Goal: Use online tool/utility: Utilize a website feature to perform a specific function

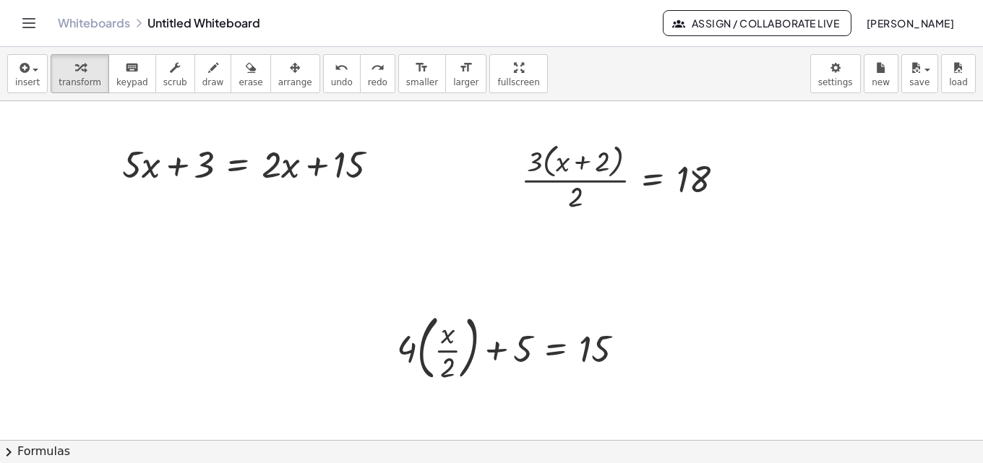
scroll to position [289, 0]
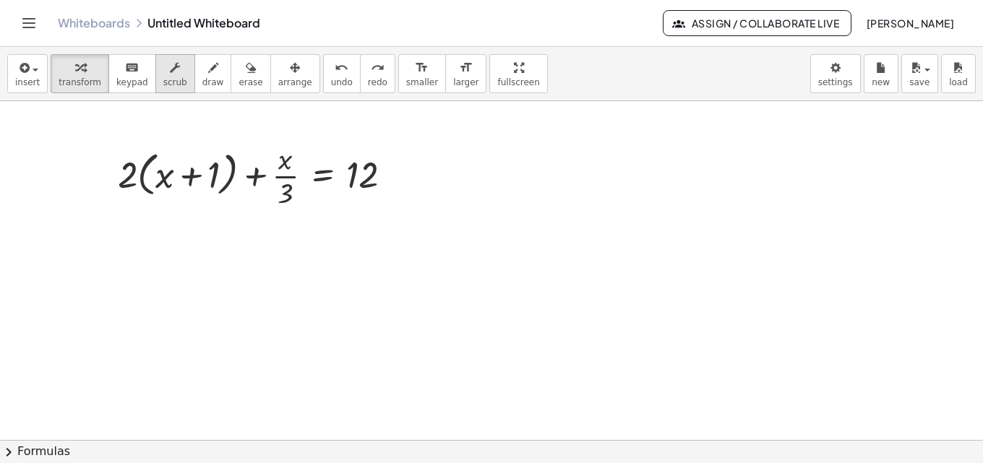
click at [170, 64] on icon "button" at bounding box center [175, 67] width 10 height 17
drag, startPoint x: 215, startPoint y: 176, endPoint x: 221, endPoint y: 155, distance: 22.4
click at [221, 155] on div at bounding box center [261, 175] width 301 height 72
click at [181, 261] on div at bounding box center [491, 320] width 983 height 1017
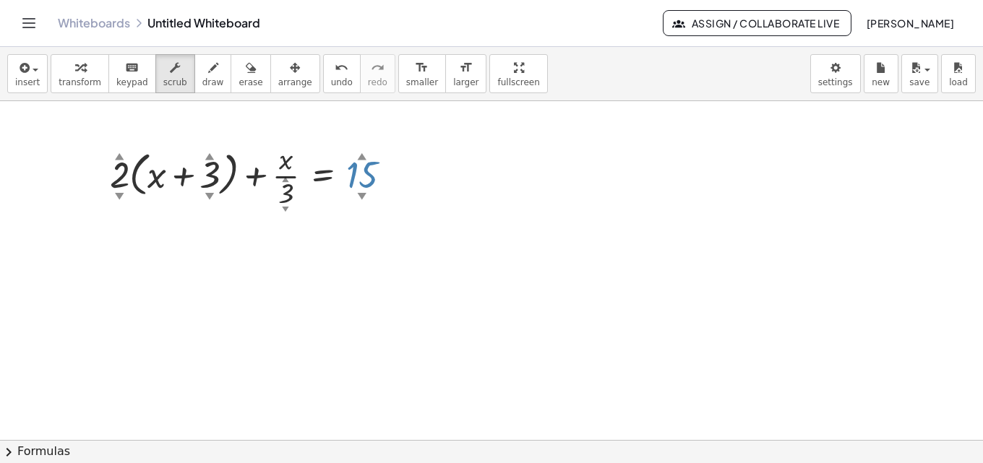
drag, startPoint x: 358, startPoint y: 176, endPoint x: 367, endPoint y: 152, distance: 26.3
click at [367, 152] on div at bounding box center [257, 175] width 309 height 72
drag, startPoint x: 290, startPoint y: 194, endPoint x: 273, endPoint y: 246, distance: 54.9
click at [296, 210] on div at bounding box center [257, 175] width 308 height 72
click at [220, 311] on div at bounding box center [491, 320] width 983 height 1017
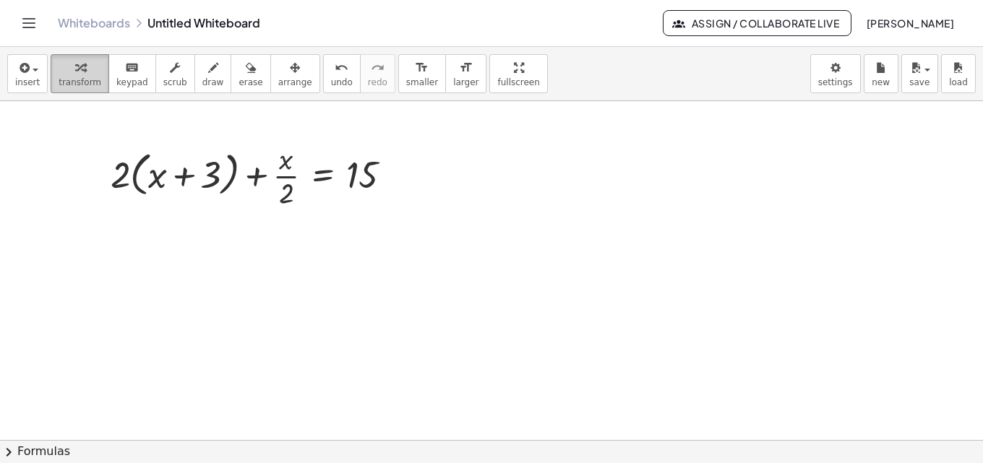
click at [76, 76] on icon "button" at bounding box center [80, 67] width 10 height 17
drag, startPoint x: 282, startPoint y: 191, endPoint x: 278, endPoint y: 198, distance: 8.1
click at [278, 198] on div at bounding box center [256, 175] width 307 height 72
drag, startPoint x: 129, startPoint y: 175, endPoint x: 168, endPoint y: 172, distance: 38.4
click at [168, 172] on div at bounding box center [256, 175] width 307 height 72
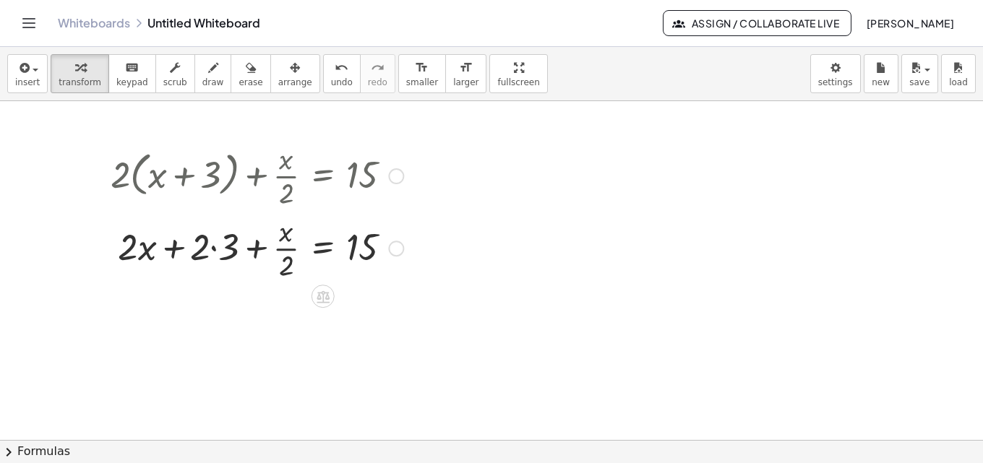
click at [221, 257] on div at bounding box center [256, 247] width 307 height 72
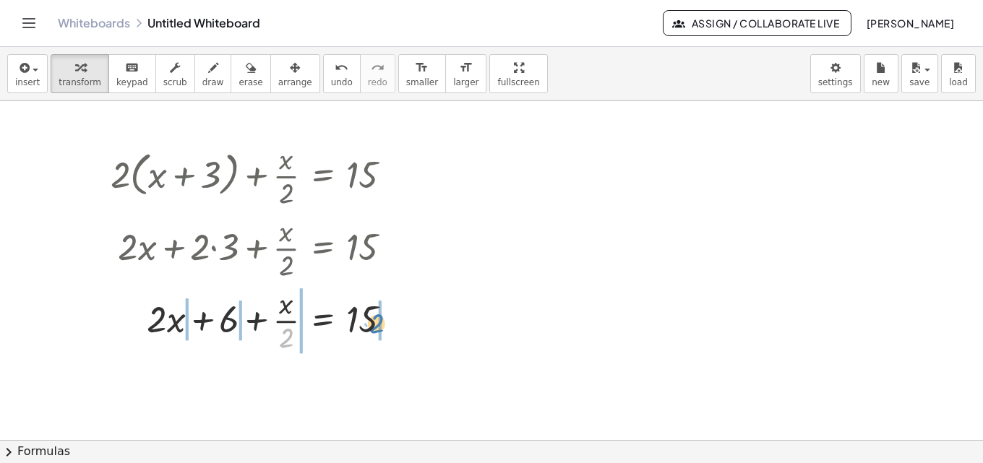
drag, startPoint x: 290, startPoint y: 343, endPoint x: 380, endPoint y: 329, distance: 91.5
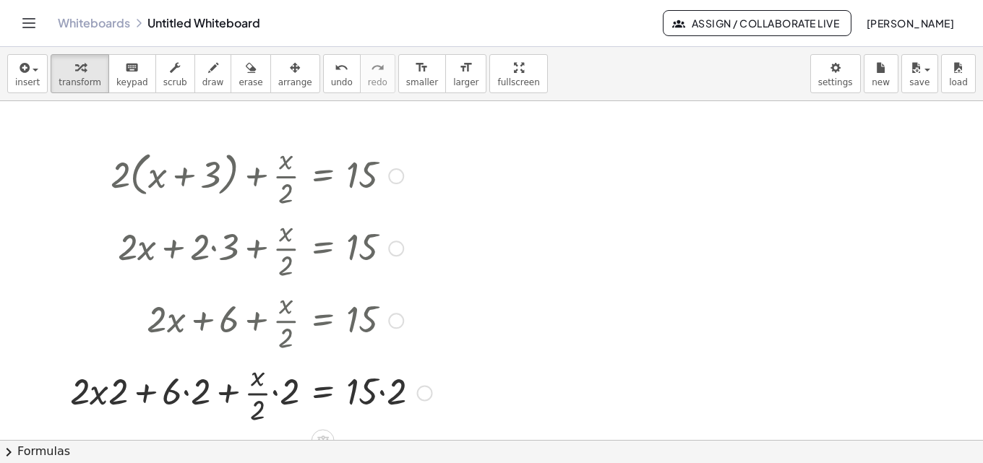
click at [382, 396] on div at bounding box center [251, 392] width 377 height 72
drag, startPoint x: 259, startPoint y: 409, endPoint x: 283, endPoint y: 408, distance: 24.6
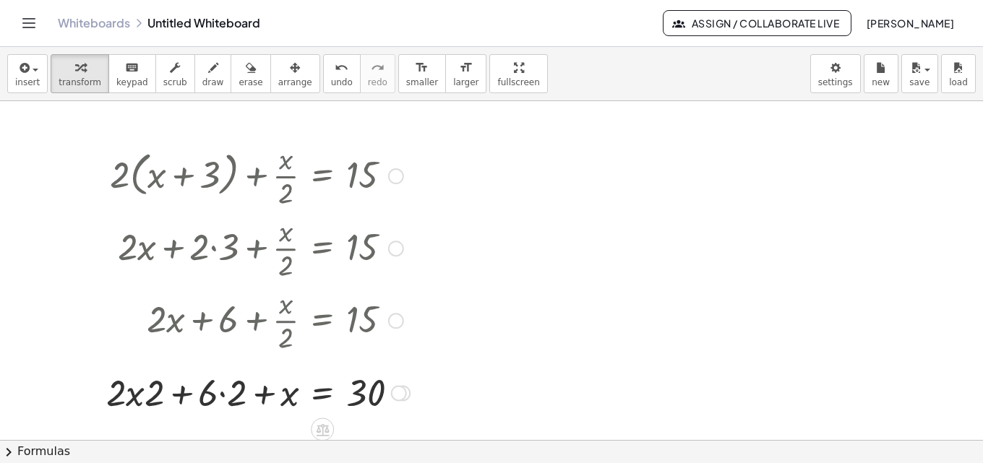
click at [223, 395] on div at bounding box center [258, 391] width 318 height 49
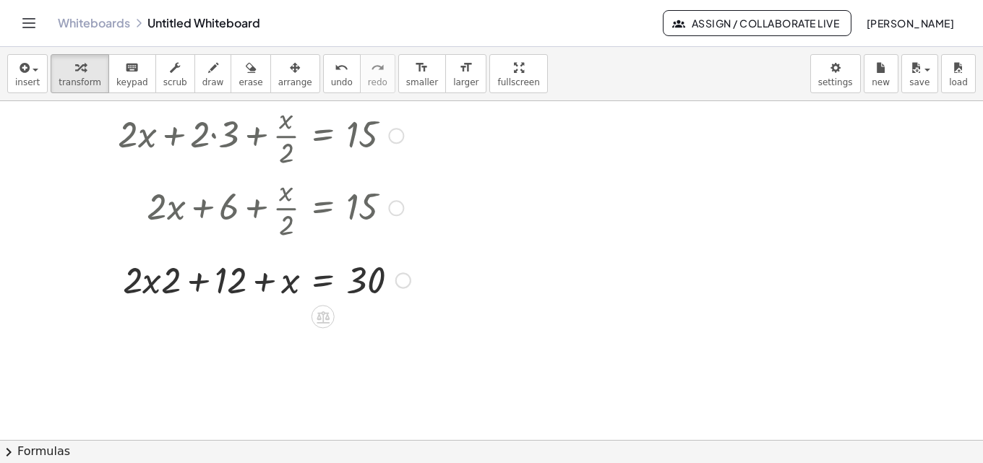
scroll to position [434, 0]
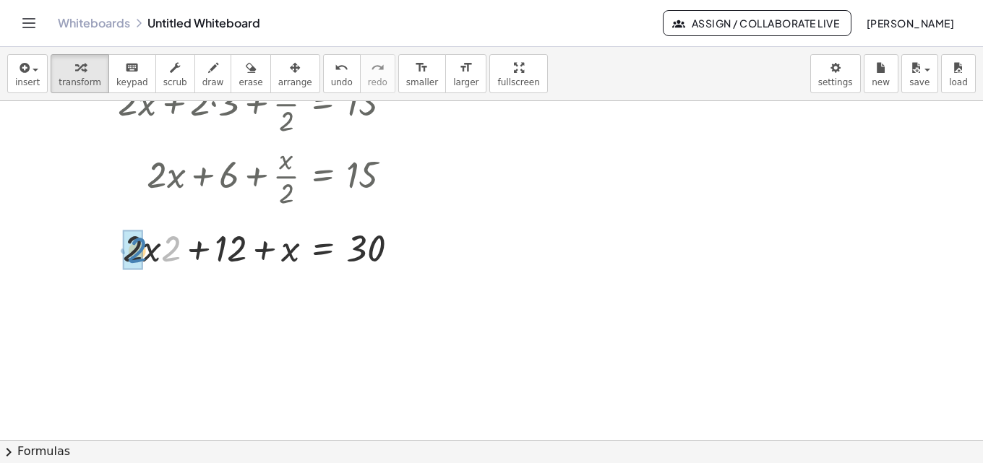
drag, startPoint x: 168, startPoint y: 256, endPoint x: 134, endPoint y: 257, distance: 34.0
drag, startPoint x: 264, startPoint y: 254, endPoint x: 160, endPoint y: 254, distance: 104.1
click at [160, 254] on div at bounding box center [260, 247] width 314 height 49
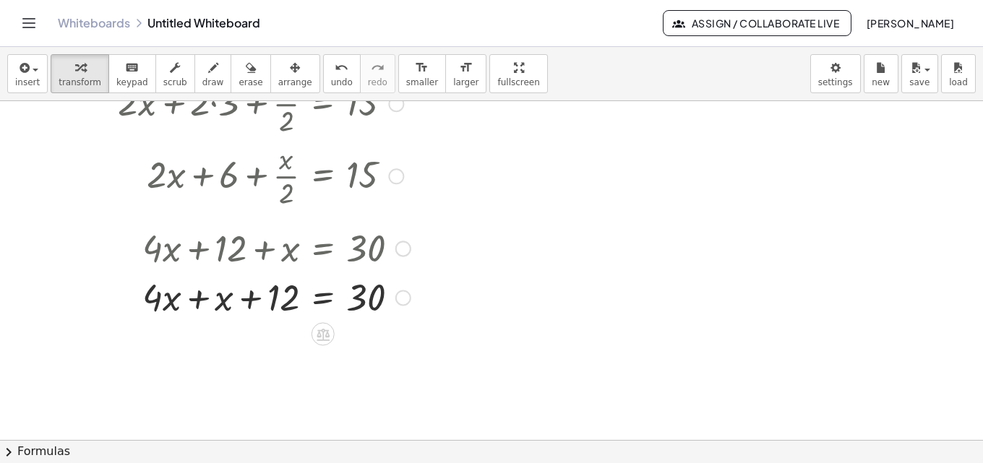
click at [200, 303] on div at bounding box center [260, 296] width 314 height 49
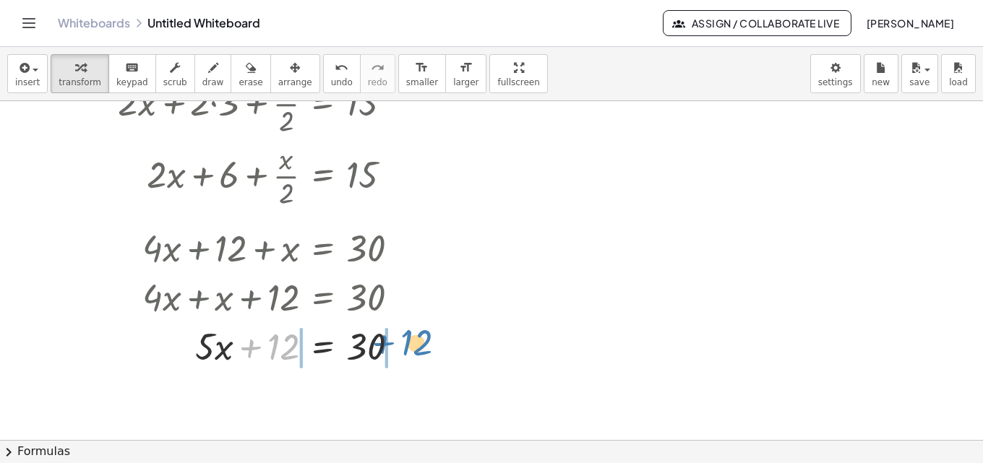
drag, startPoint x: 263, startPoint y: 349, endPoint x: 396, endPoint y: 345, distance: 133.1
click at [396, 345] on div at bounding box center [260, 345] width 314 height 49
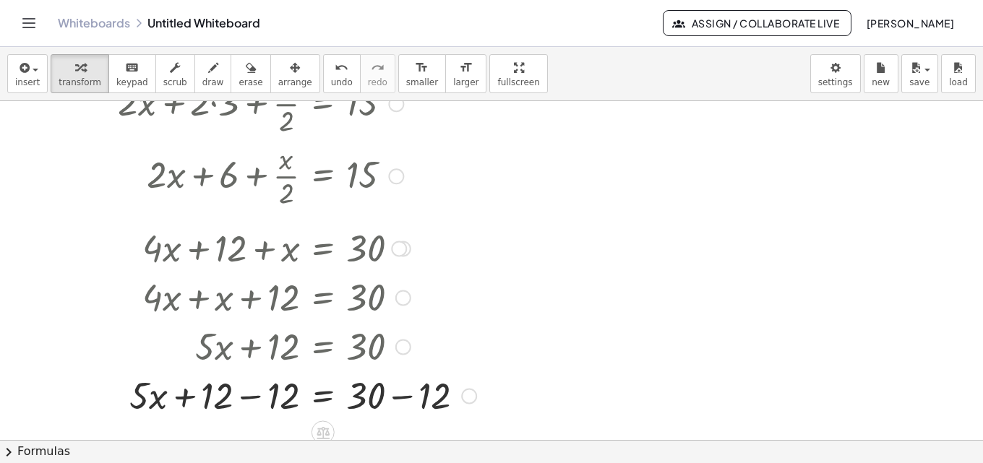
click at [401, 395] on div at bounding box center [293, 394] width 380 height 49
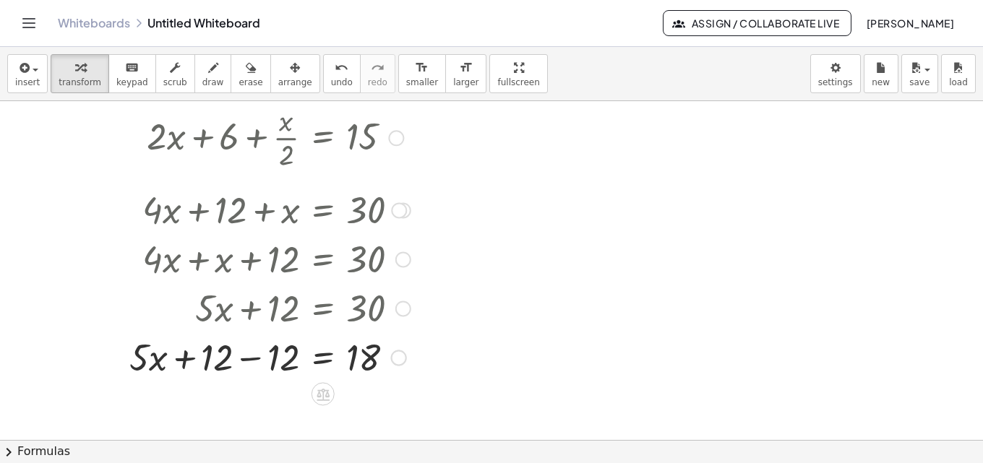
scroll to position [506, 0]
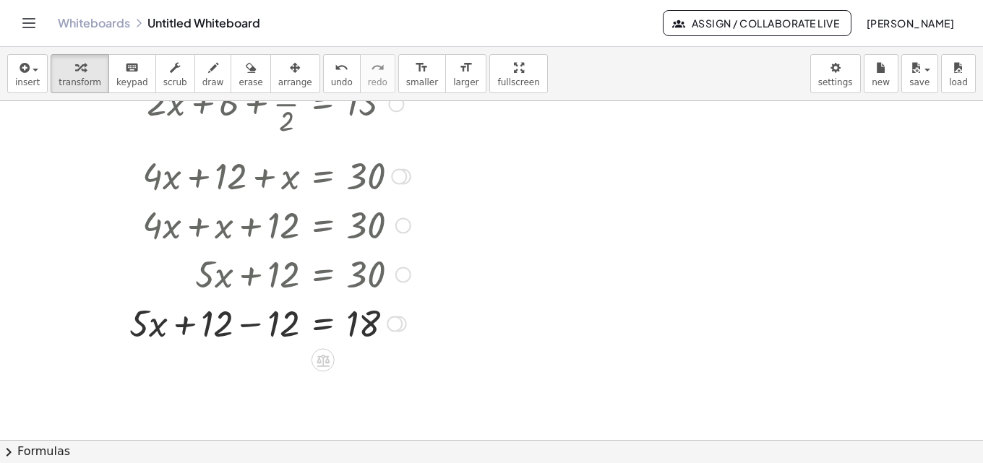
click at [249, 328] on div at bounding box center [260, 322] width 314 height 49
drag, startPoint x: 266, startPoint y: 322, endPoint x: 366, endPoint y: 380, distance: 115.3
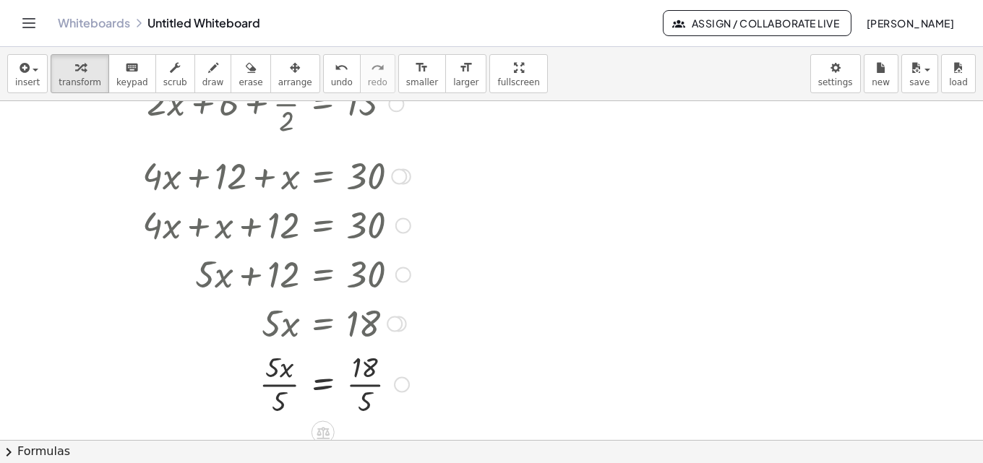
click at [275, 388] on div at bounding box center [260, 383] width 314 height 72
click at [375, 383] on div at bounding box center [260, 383] width 314 height 72
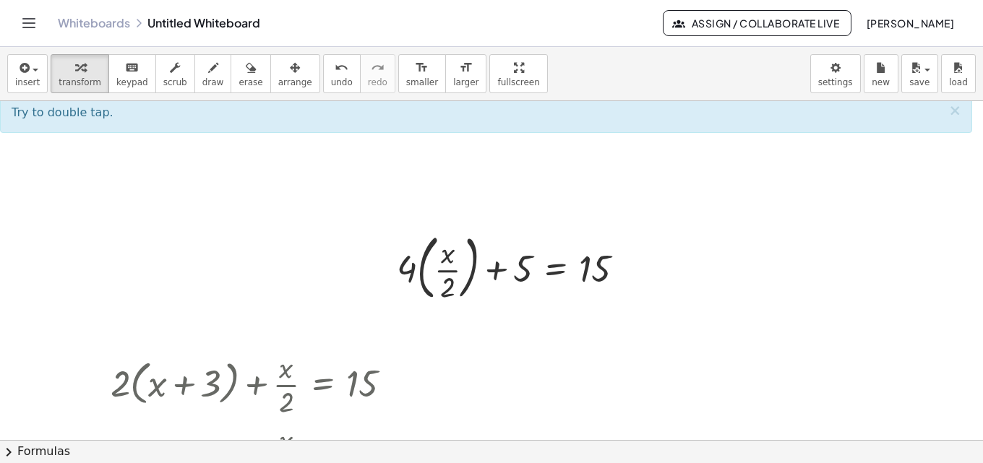
scroll to position [72, 0]
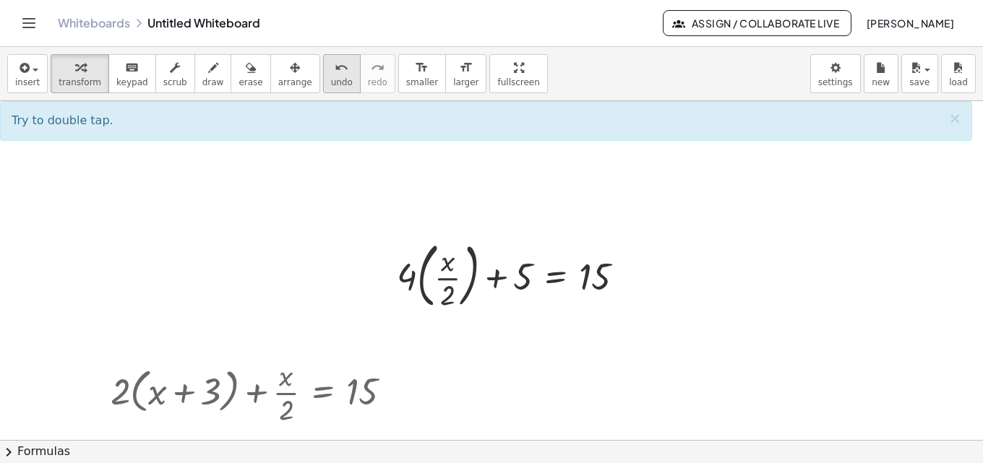
click at [331, 81] on span "undo" at bounding box center [342, 82] width 22 height 10
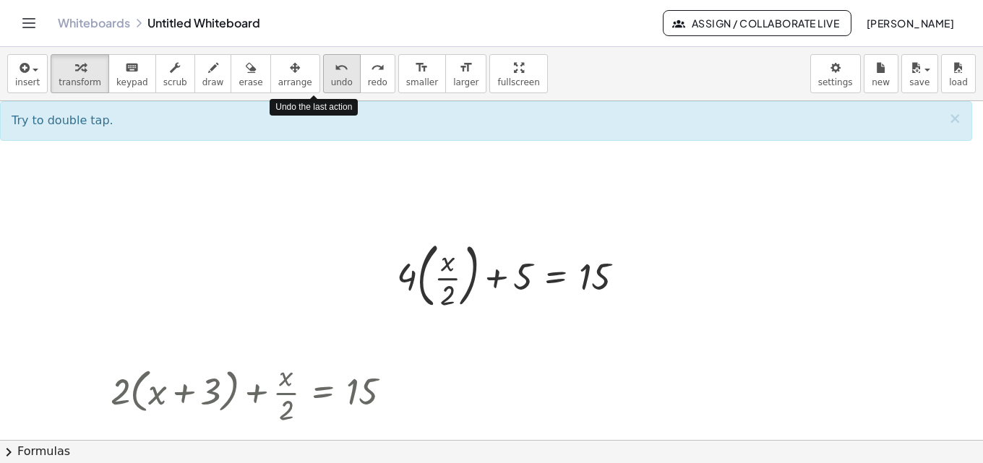
click at [331, 81] on span "undo" at bounding box center [342, 82] width 22 height 10
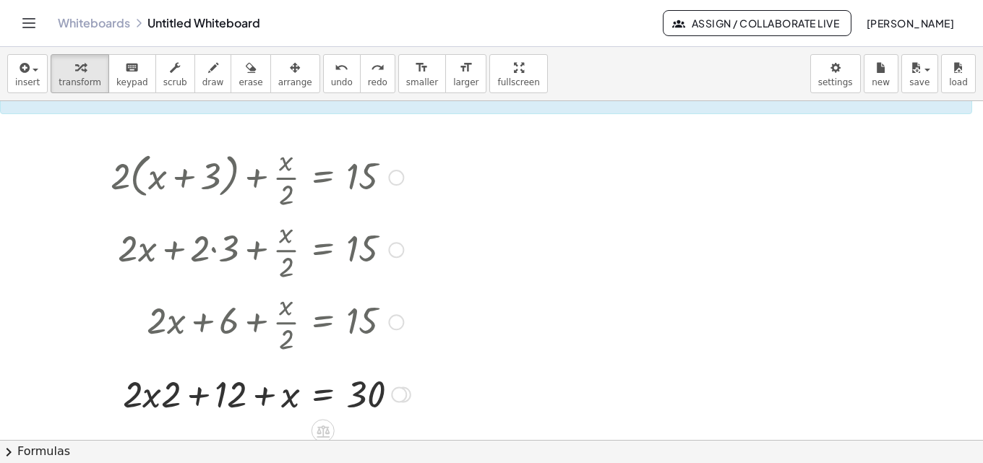
scroll to position [289, 0]
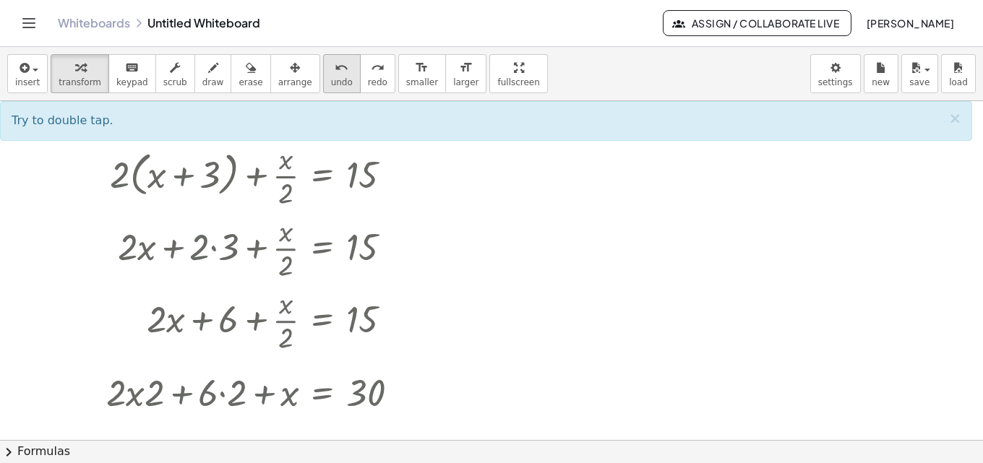
click at [331, 77] on span "undo" at bounding box center [342, 82] width 22 height 10
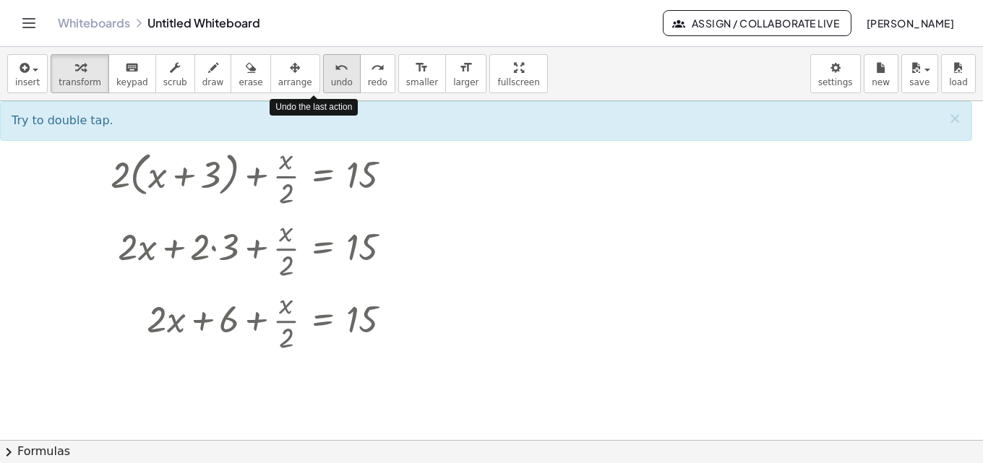
click at [331, 77] on span "undo" at bounding box center [342, 82] width 22 height 10
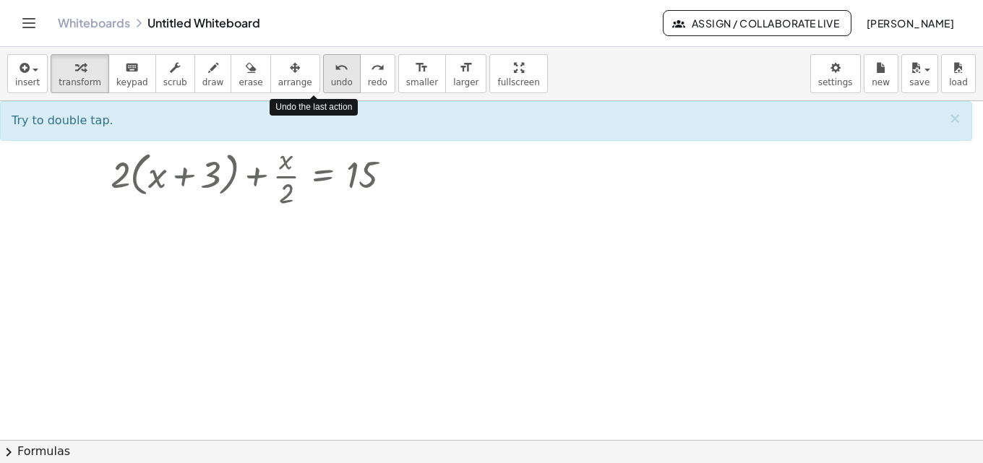
click at [331, 77] on span "undo" at bounding box center [342, 82] width 22 height 10
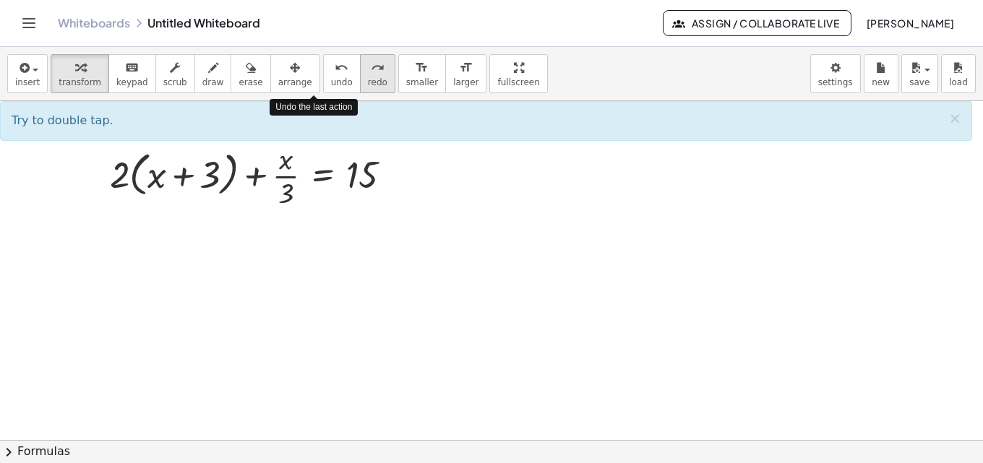
click at [371, 70] on icon "redo" at bounding box center [378, 67] width 14 height 17
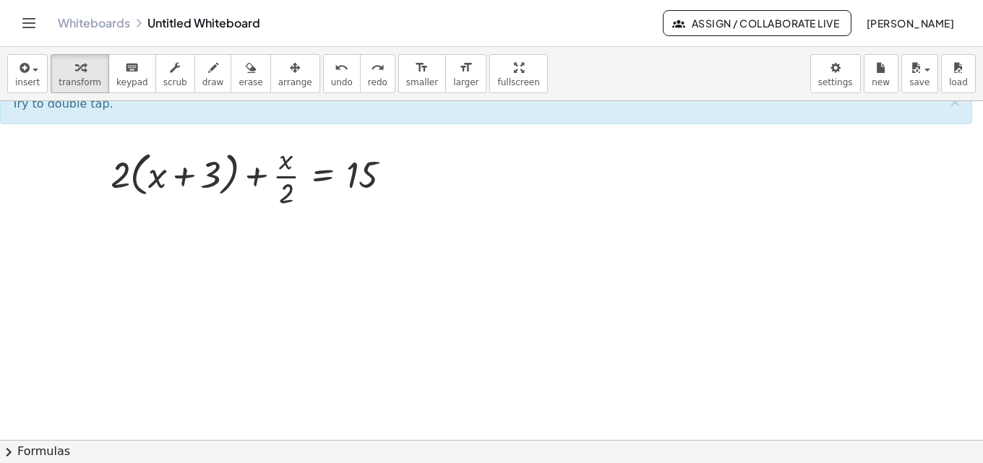
scroll to position [217, 0]
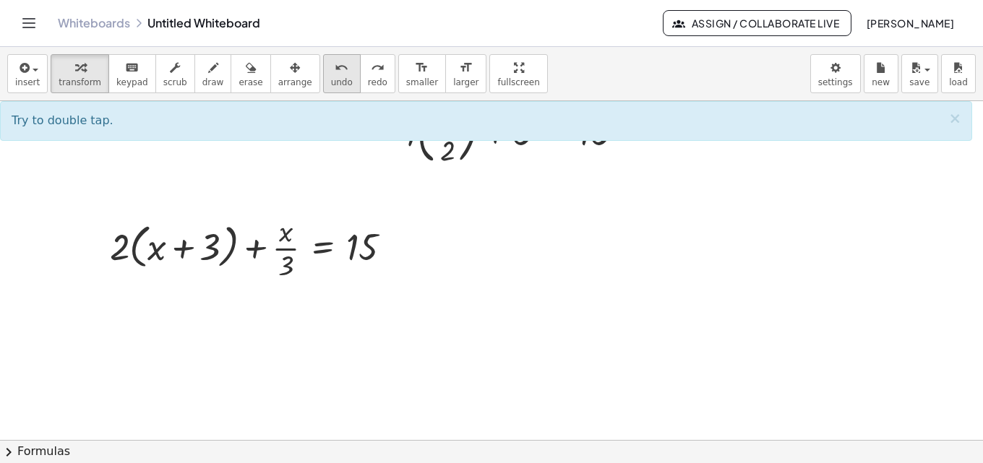
click at [331, 83] on span "undo" at bounding box center [342, 82] width 22 height 10
click at [335, 70] on icon "undo" at bounding box center [342, 67] width 14 height 17
click at [371, 70] on icon "redo" at bounding box center [378, 67] width 14 height 17
click at [331, 79] on span "undo" at bounding box center [342, 82] width 22 height 10
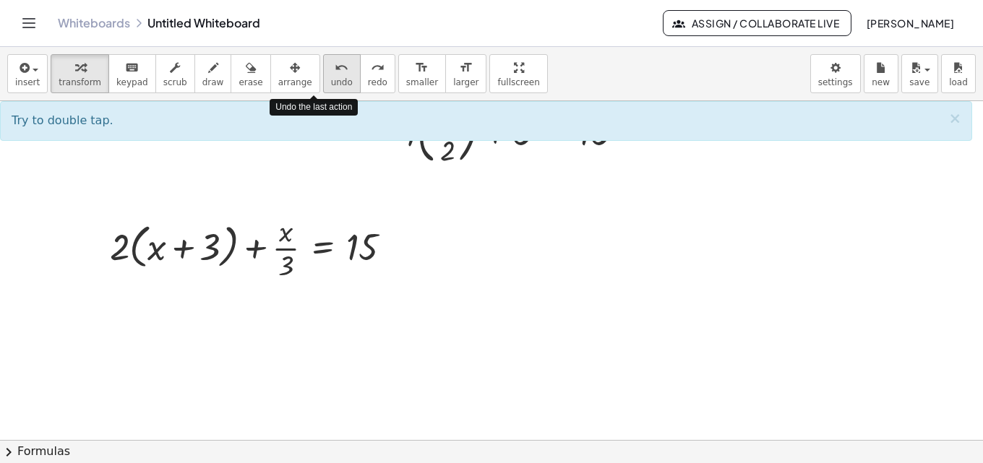
click at [331, 79] on span "undo" at bounding box center [342, 82] width 22 height 10
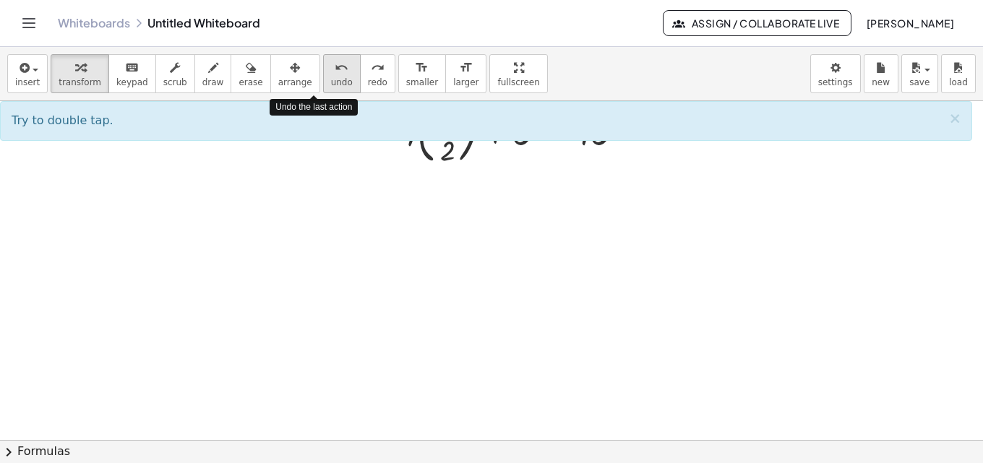
click at [331, 79] on span "undo" at bounding box center [342, 82] width 22 height 10
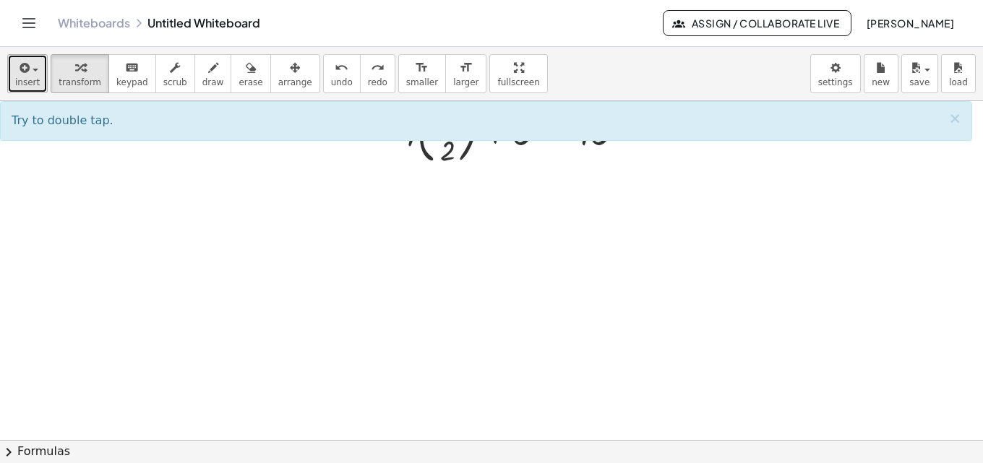
click at [13, 65] on button "insert" at bounding box center [27, 73] width 40 height 39
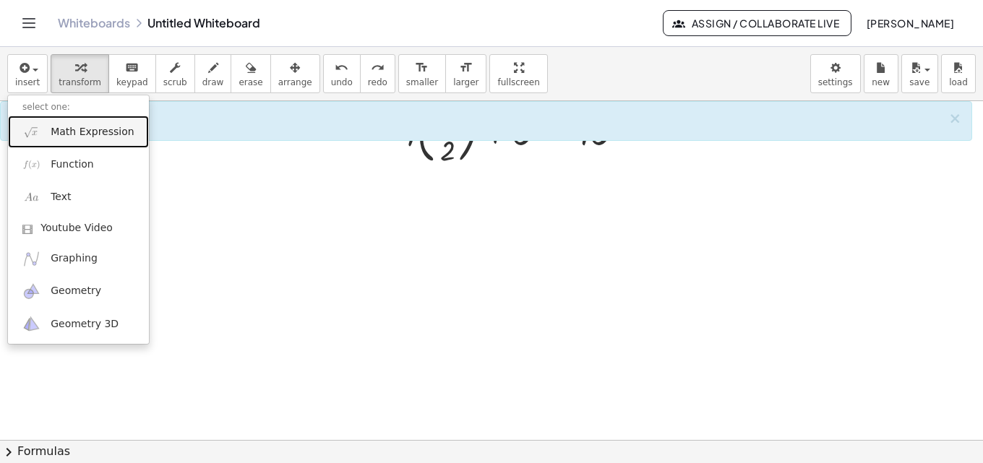
click at [70, 123] on link "Math Expression" at bounding box center [78, 132] width 141 height 33
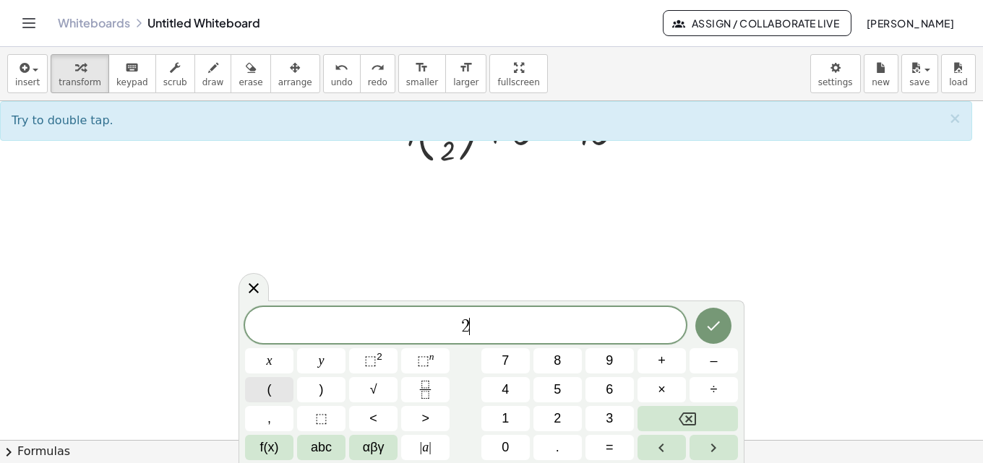
click at [283, 381] on button "(" at bounding box center [269, 389] width 48 height 25
click at [265, 361] on button "x" at bounding box center [269, 360] width 48 height 25
click at [322, 398] on span ")" at bounding box center [322, 390] width 4 height 20
click at [434, 390] on icon "Fraction" at bounding box center [425, 390] width 18 height 18
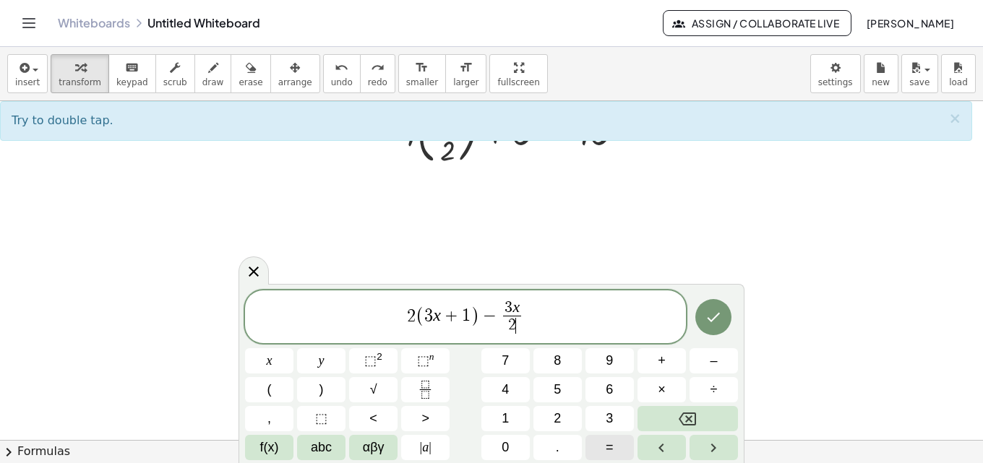
click at [607, 445] on span "=" at bounding box center [610, 448] width 8 height 20
click at [564, 319] on span "2 ( 3 x + 1 ) − 3 x 2 ​ ​" at bounding box center [465, 318] width 441 height 38
click at [609, 451] on span "=" at bounding box center [610, 448] width 8 height 20
click at [715, 314] on icon "Done" at bounding box center [713, 317] width 17 height 17
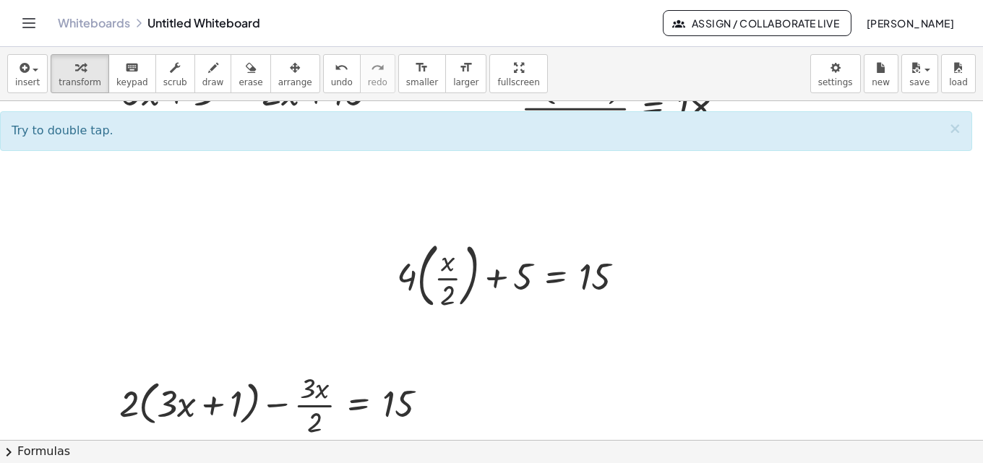
scroll to position [145, 0]
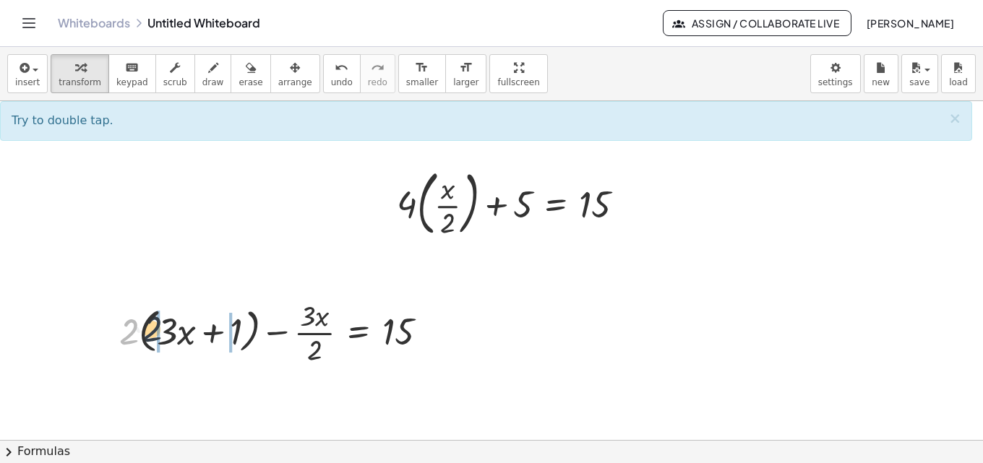
drag, startPoint x: 137, startPoint y: 344, endPoint x: 153, endPoint y: 342, distance: 16.1
click at [153, 342] on div at bounding box center [279, 332] width 335 height 72
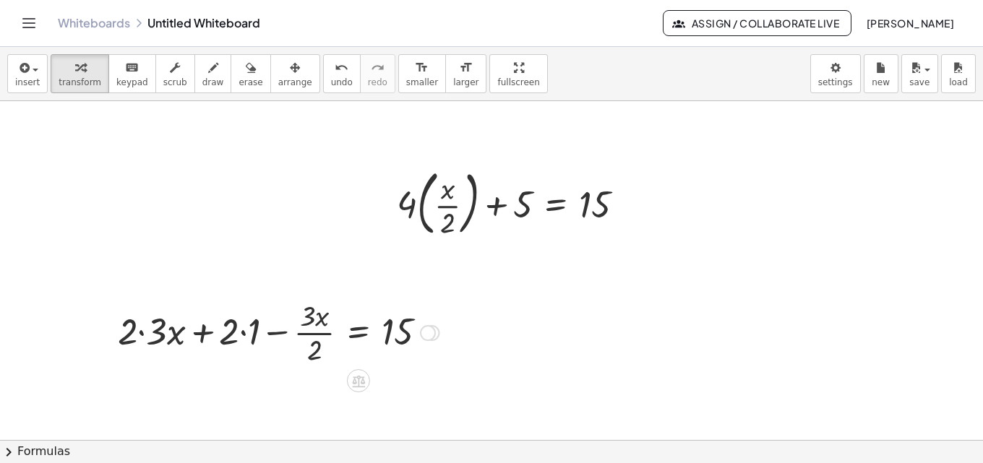
click at [144, 341] on div at bounding box center [278, 332] width 335 height 72
click at [241, 335] on div at bounding box center [293, 332] width 307 height 72
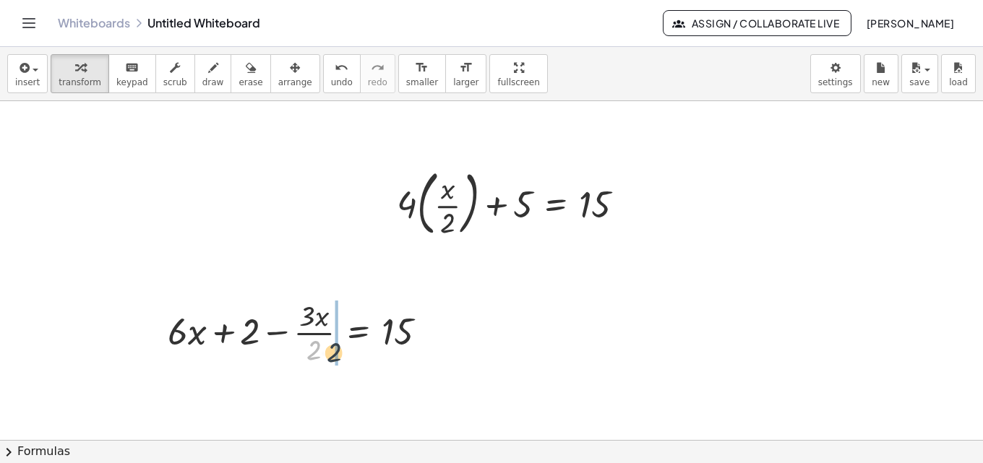
drag, startPoint x: 315, startPoint y: 355, endPoint x: 430, endPoint y: 359, distance: 115.0
click at [411, 361] on div at bounding box center [304, 332] width 286 height 72
click at [433, 358] on div at bounding box center [279, 332] width 391 height 72
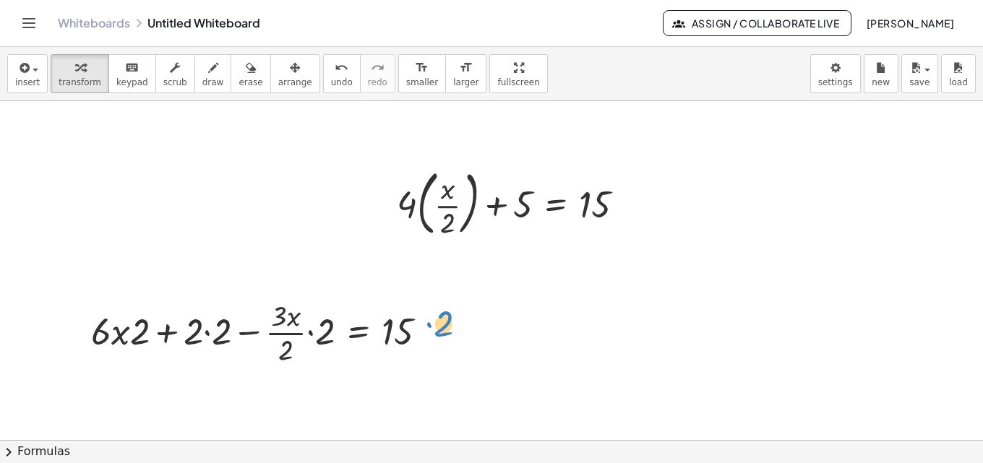
click at [448, 349] on div at bounding box center [279, 332] width 391 height 72
drag, startPoint x: 284, startPoint y: 348, endPoint x: 307, endPoint y: 348, distance: 22.4
click at [307, 348] on div at bounding box center [279, 332] width 391 height 72
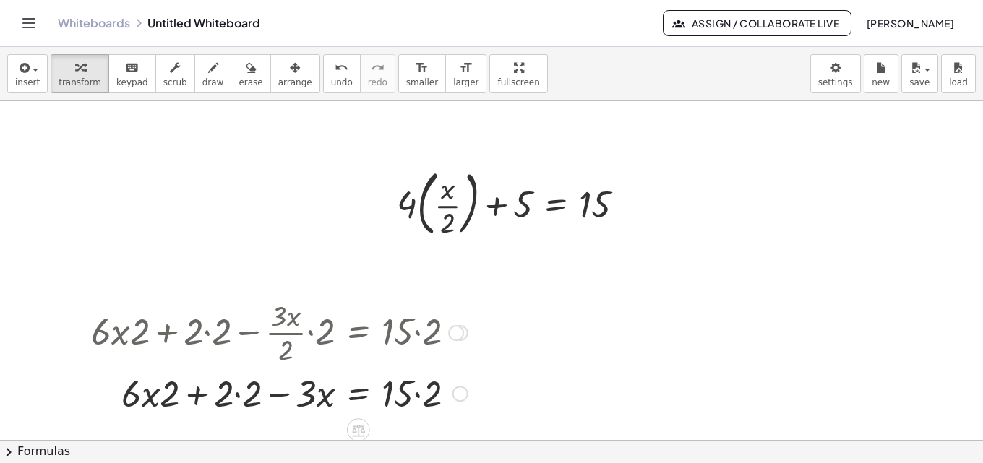
click at [236, 388] on div at bounding box center [279, 392] width 391 height 49
drag, startPoint x: 193, startPoint y: 396, endPoint x: 148, endPoint y: 393, distance: 45.0
click at [148, 393] on div at bounding box center [279, 392] width 391 height 49
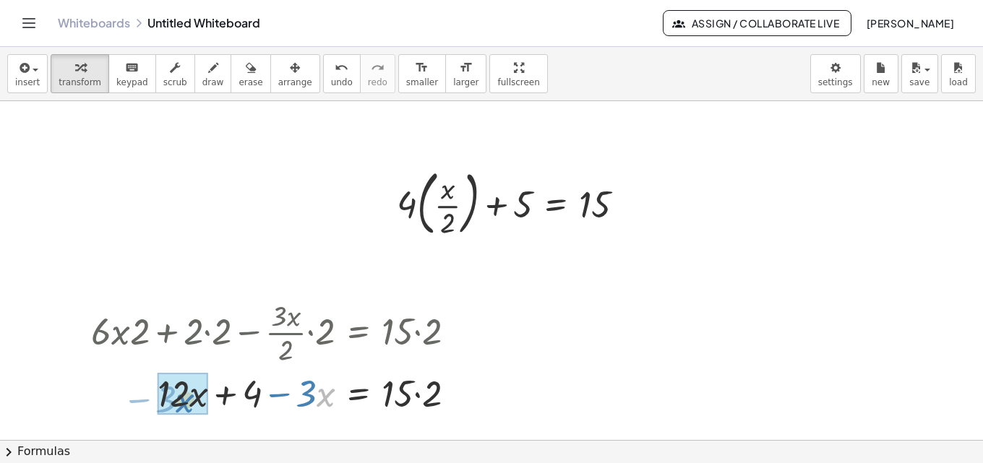
drag, startPoint x: 326, startPoint y: 397, endPoint x: 186, endPoint y: 403, distance: 140.4
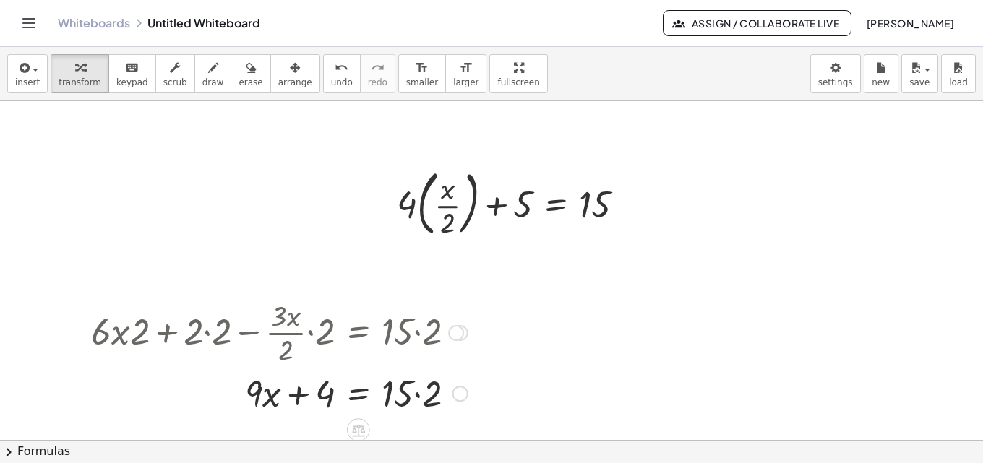
click at [422, 395] on div at bounding box center [279, 392] width 391 height 49
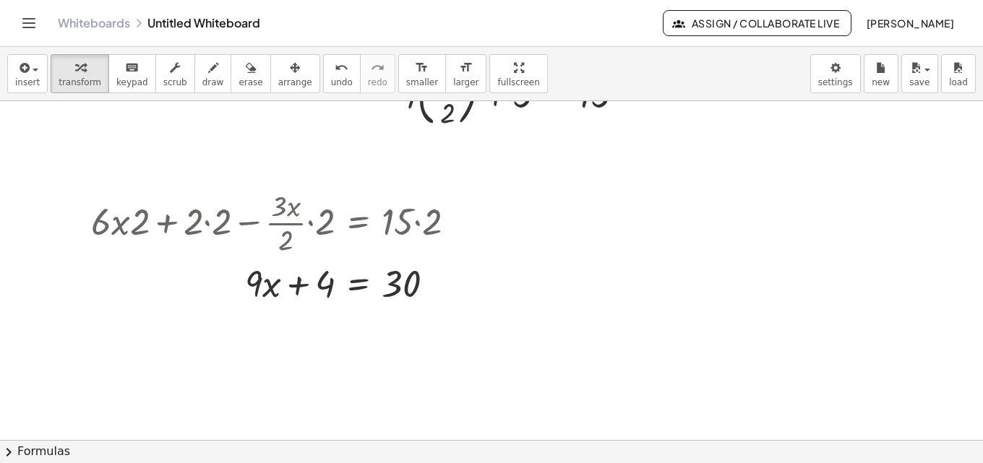
scroll to position [289, 0]
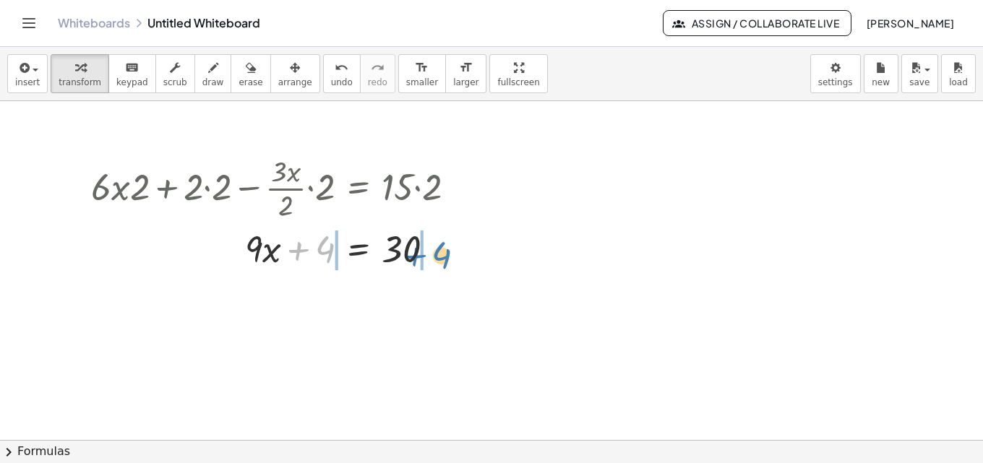
drag, startPoint x: 320, startPoint y: 254, endPoint x: 436, endPoint y: 260, distance: 116.5
click at [436, 260] on div at bounding box center [279, 247] width 391 height 49
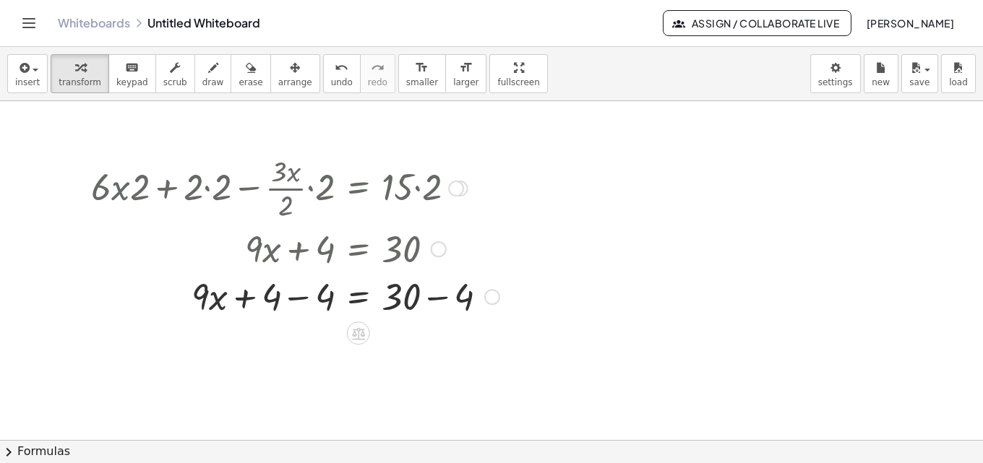
click at [429, 255] on div at bounding box center [295, 247] width 423 height 49
click at [432, 292] on div at bounding box center [295, 297] width 423 height 49
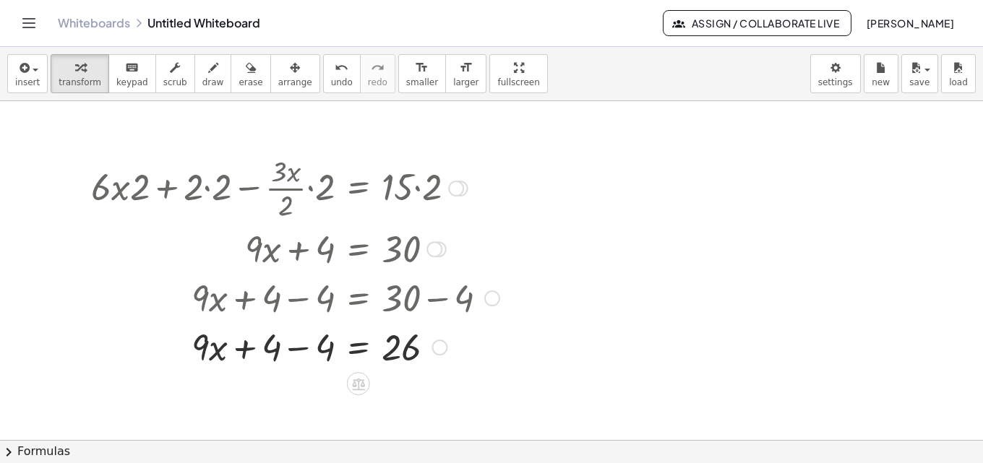
click at [301, 349] on div at bounding box center [295, 346] width 423 height 49
drag, startPoint x: 309, startPoint y: 348, endPoint x: 414, endPoint y: 399, distance: 116.4
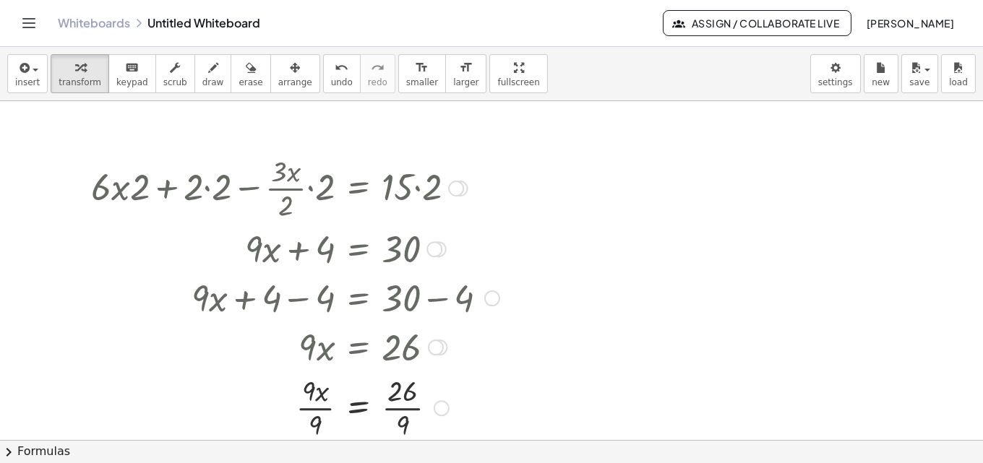
click at [413, 416] on div at bounding box center [295, 407] width 423 height 72
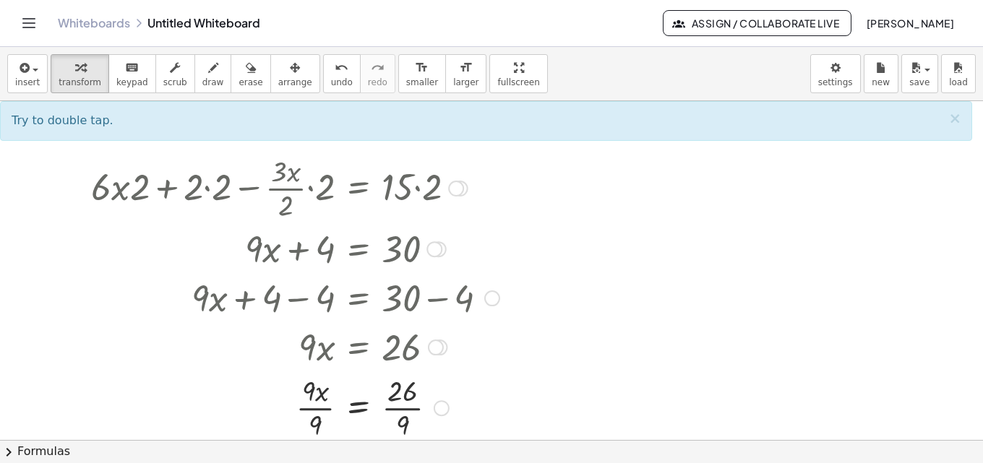
scroll to position [0, 0]
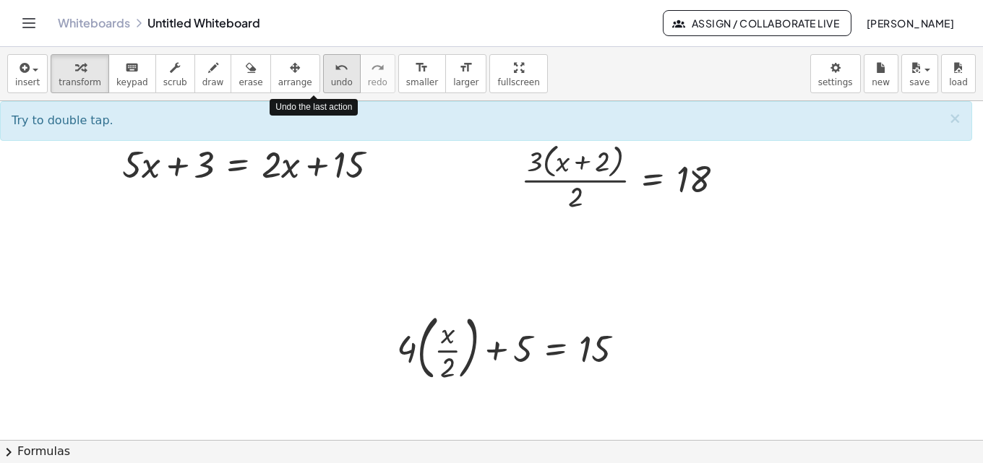
click at [335, 64] on icon "undo" at bounding box center [342, 67] width 14 height 17
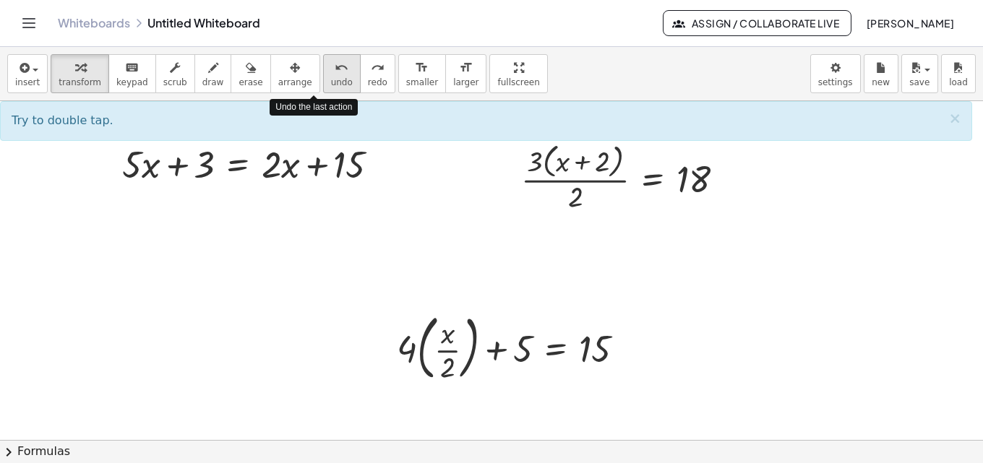
click at [335, 64] on icon "undo" at bounding box center [342, 67] width 14 height 17
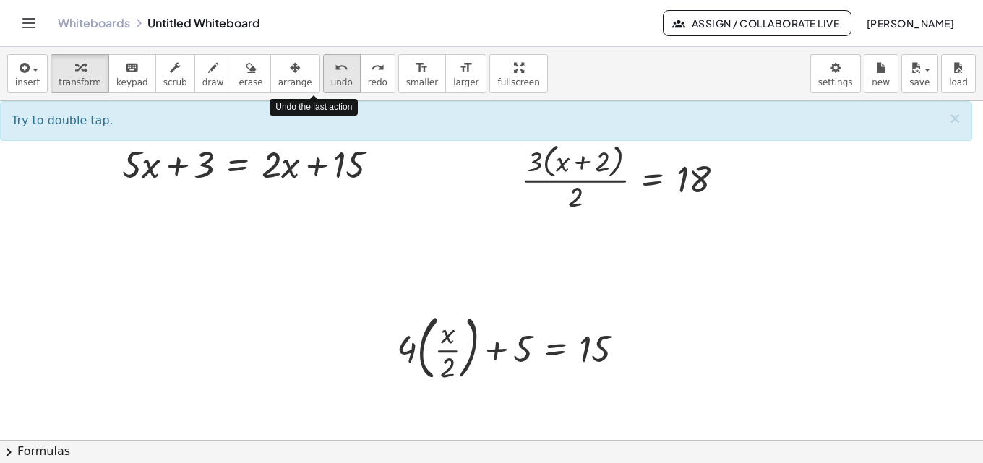
click at [335, 64] on icon "undo" at bounding box center [342, 67] width 14 height 17
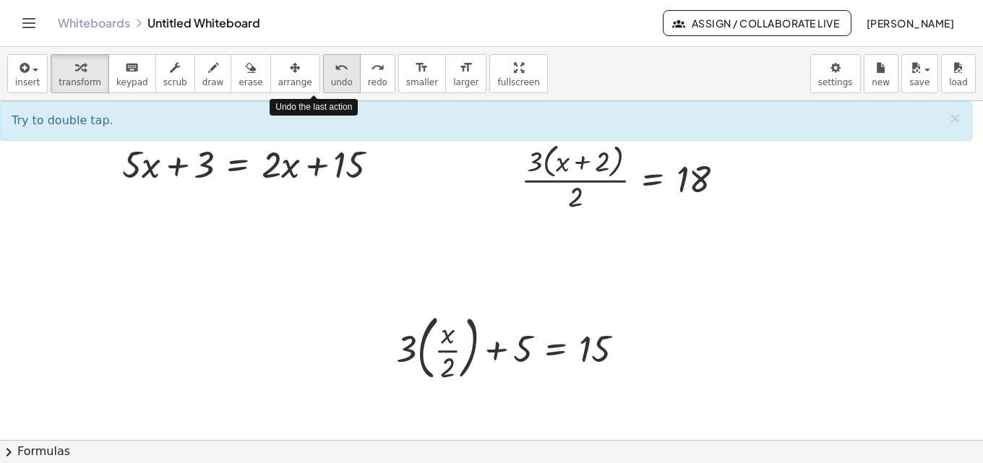
click at [335, 64] on icon "undo" at bounding box center [342, 67] width 14 height 17
click at [371, 69] on icon "redo" at bounding box center [378, 67] width 14 height 17
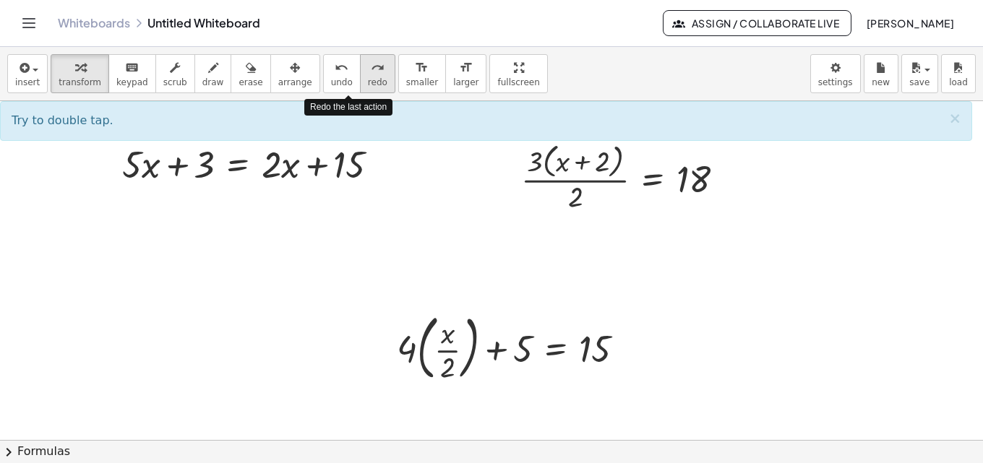
click at [371, 69] on icon "redo" at bounding box center [378, 67] width 14 height 17
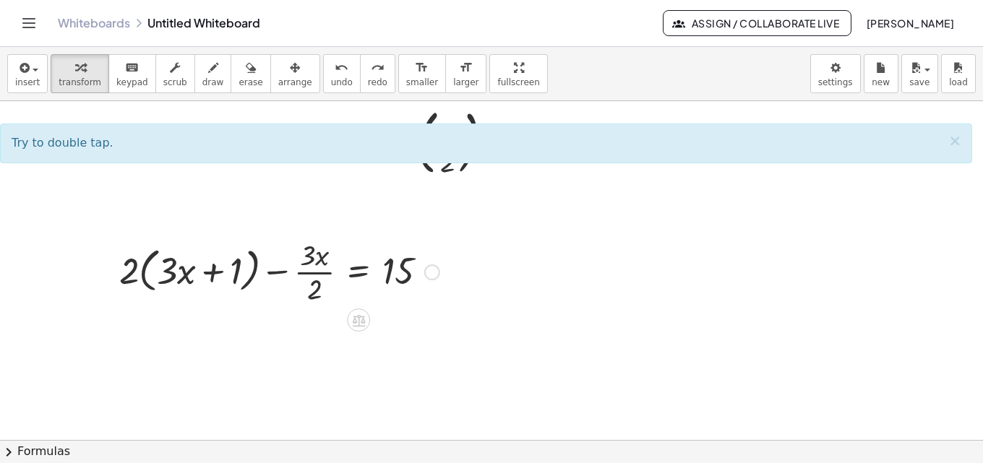
scroll to position [194, 0]
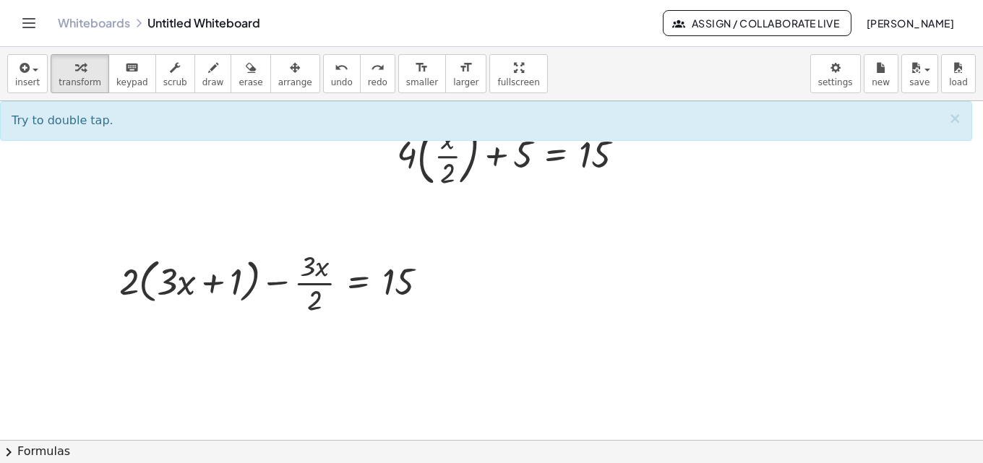
drag, startPoint x: 467, startPoint y: 79, endPoint x: 467, endPoint y: 142, distance: 62.9
click at [467, 142] on div "insert select one: Math Expression Function Text Youtube Video Graphing Geometr…" at bounding box center [491, 255] width 983 height 416
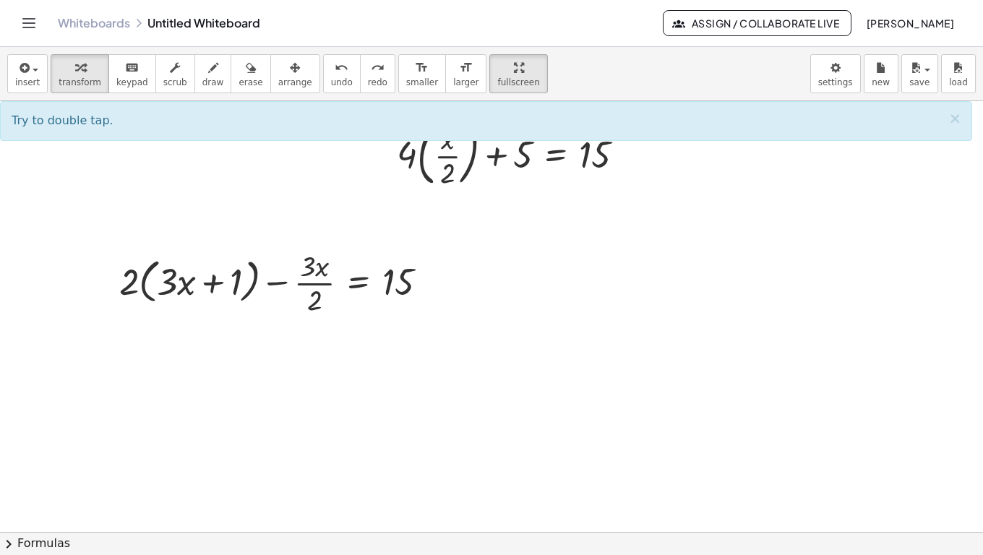
click at [483, 0] on html "Graspable Math Activities Get Started Activity Bank Assigned Work Classes White…" at bounding box center [491, 277] width 983 height 555
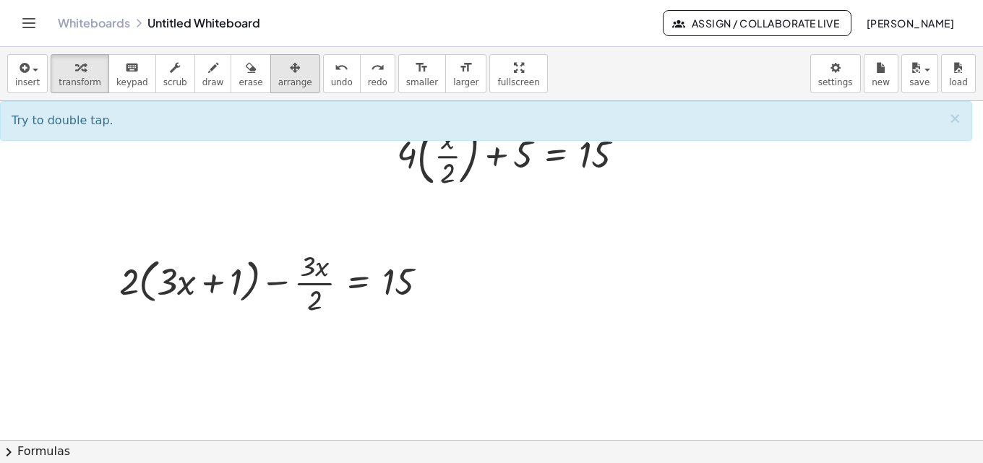
click at [278, 78] on span "arrange" at bounding box center [295, 82] width 34 height 10
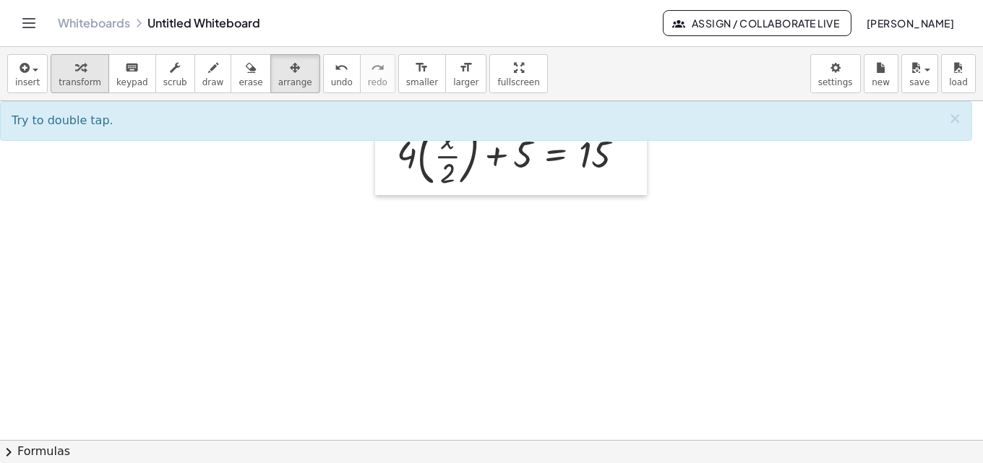
click at [88, 78] on span "transform" at bounding box center [80, 82] width 43 height 10
click at [30, 72] on span "button" at bounding box center [31, 69] width 3 height 10
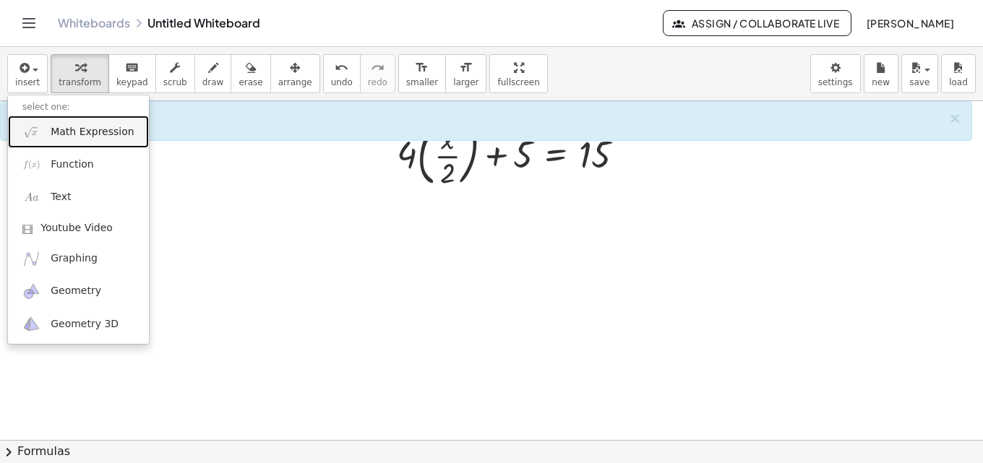
click at [54, 137] on span "Math Expression" at bounding box center [92, 132] width 83 height 14
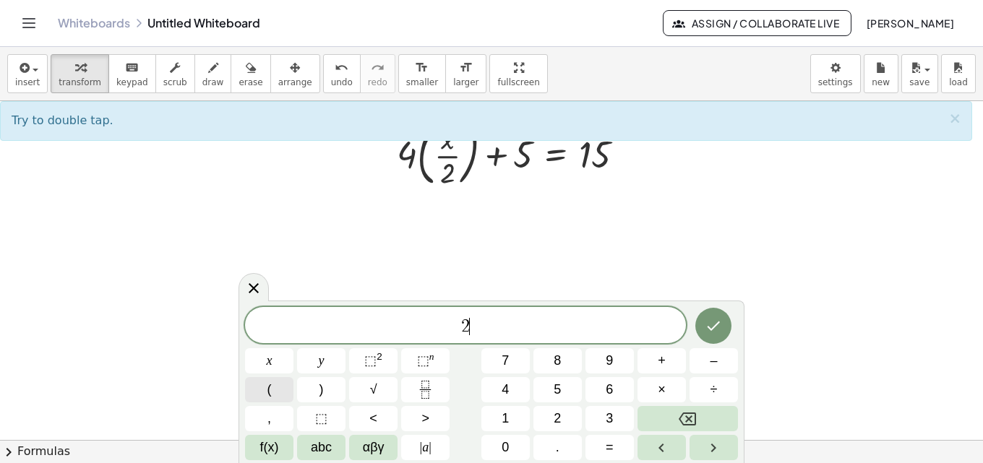
click at [280, 382] on button "(" at bounding box center [269, 389] width 48 height 25
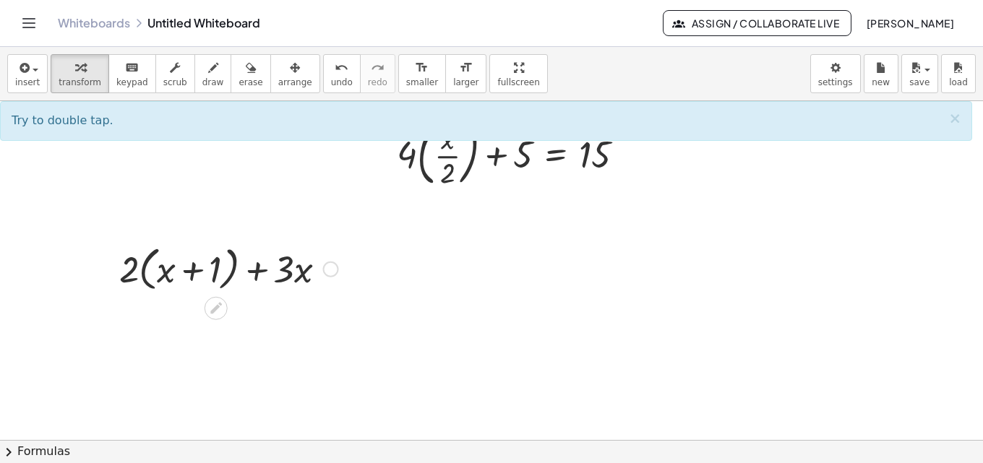
click at [288, 267] on div at bounding box center [229, 268] width 234 height 55
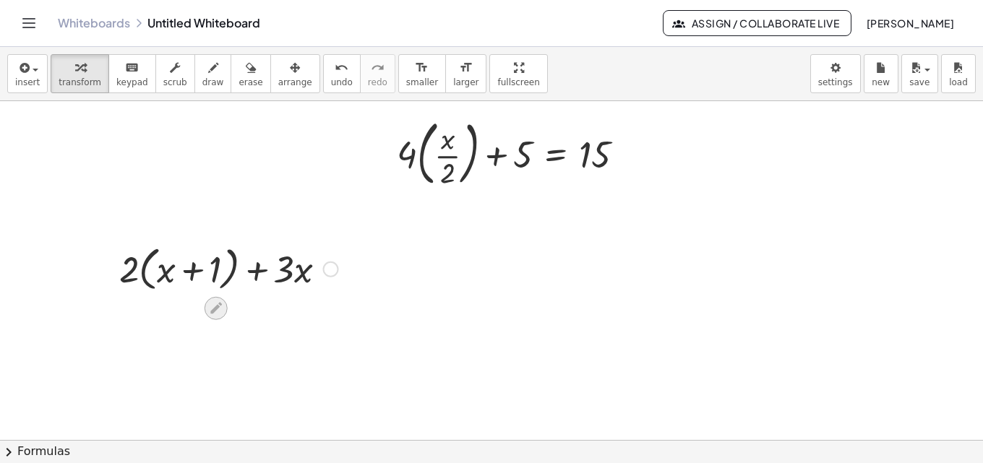
click at [207, 308] on div at bounding box center [216, 308] width 23 height 23
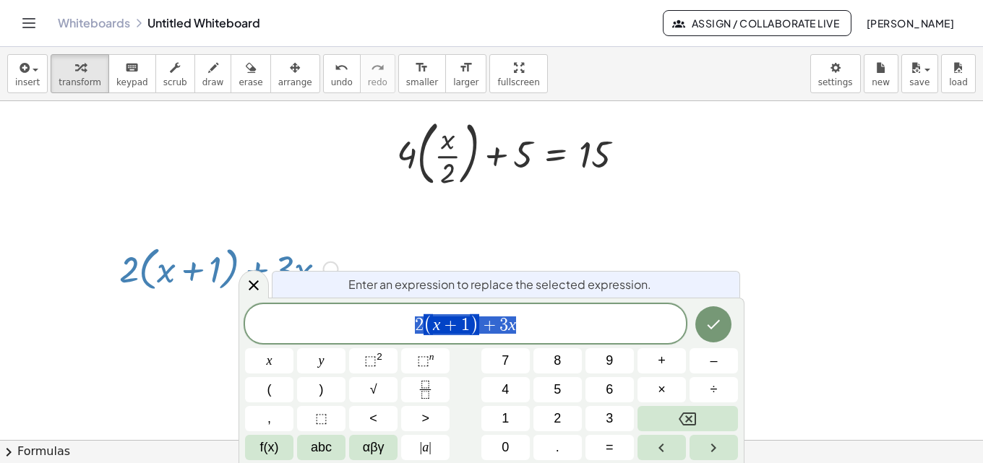
click at [549, 331] on span "2 ( x + 1 ) + 3 x" at bounding box center [465, 325] width 441 height 24
click at [419, 393] on icon "Fraction" at bounding box center [425, 390] width 18 height 18
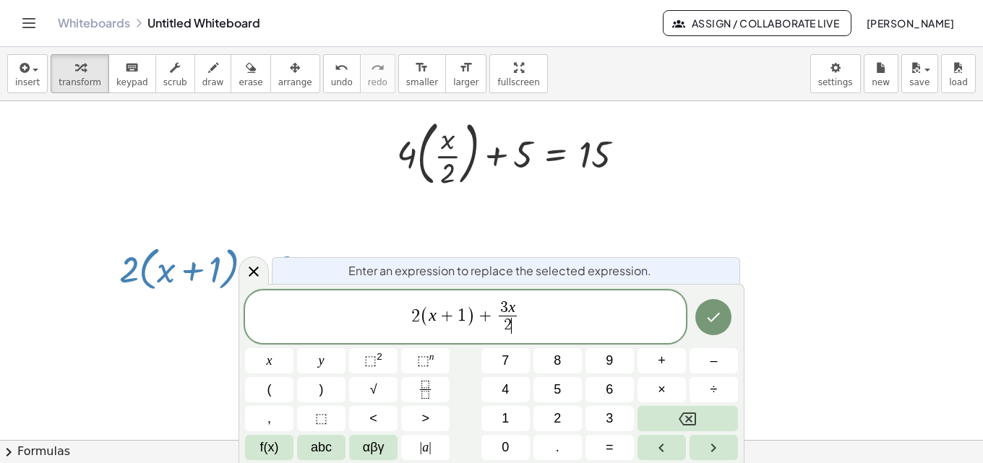
click at [519, 315] on span "2 ( x + 1 ) + 3 x 2 ​ ​" at bounding box center [465, 318] width 441 height 38
click at [614, 444] on button "=" at bounding box center [610, 447] width 48 height 25
click at [716, 317] on icon "Done" at bounding box center [714, 317] width 13 height 9
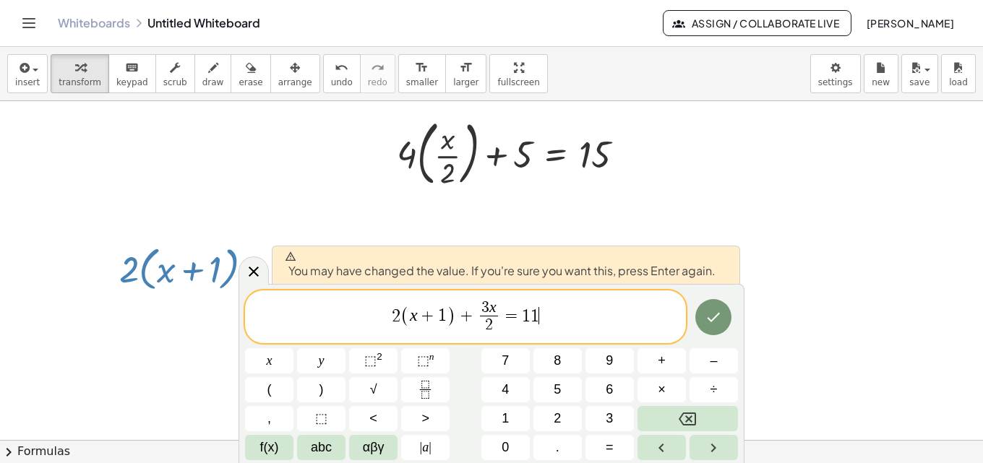
click at [635, 307] on span "2 ( x + 1 ) + 3 x 2 ​ = 1 1 ​" at bounding box center [465, 318] width 441 height 38
click at [580, 306] on span "2 ( x + 1 ) + 3 x 2 ​ = 1 1" at bounding box center [465, 318] width 441 height 38
click at [294, 348] on div at bounding box center [269, 360] width 48 height 25
click at [712, 315] on icon "Done" at bounding box center [713, 317] width 17 height 17
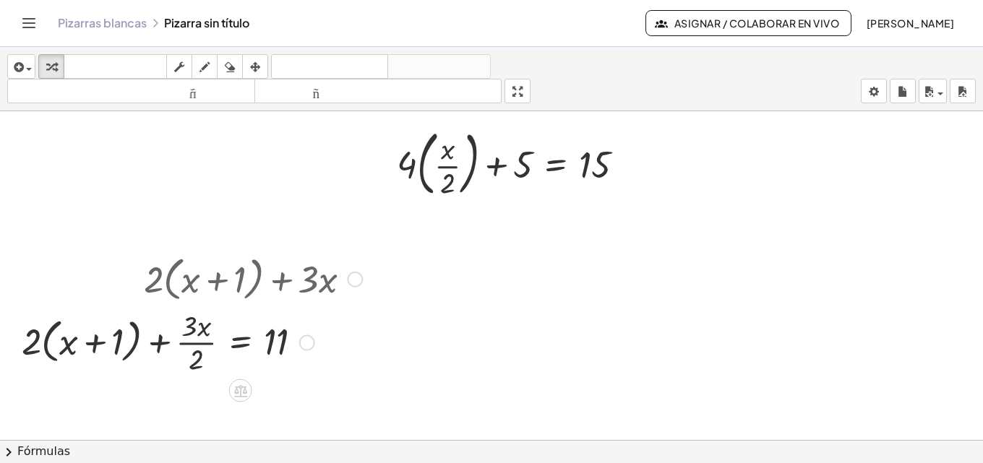
click at [356, 278] on div at bounding box center [355, 280] width 16 height 16
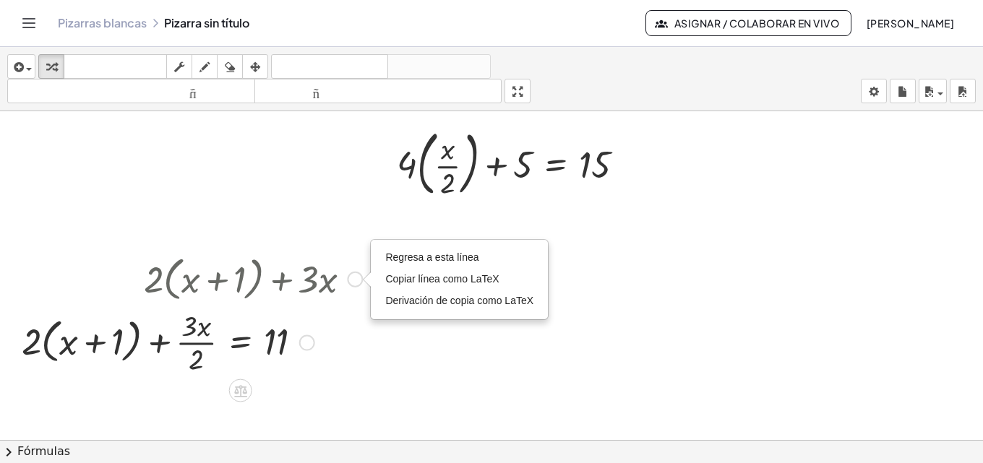
click at [372, 323] on div "+ · 2 · ( + x + 1 ) + · 3 · x Regresa a esta línea Copiar línea como LaTeX Deri…" at bounding box center [186, 314] width 373 height 134
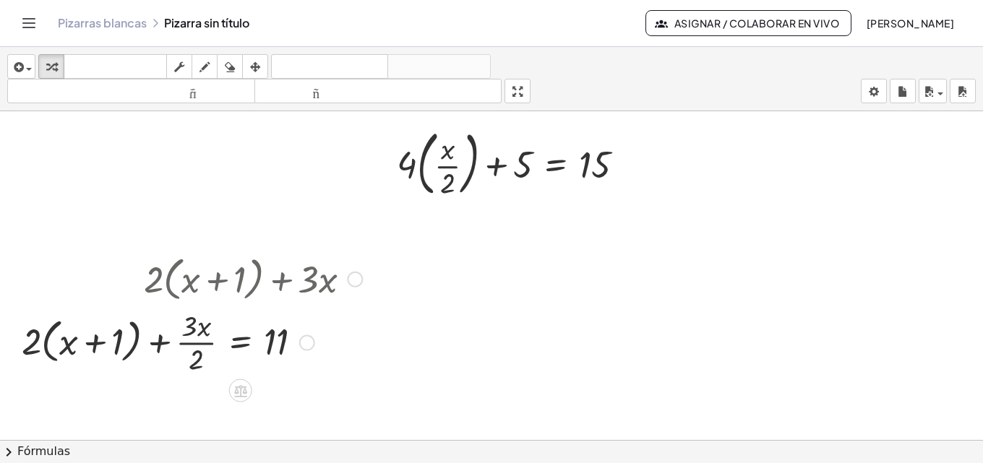
click at [156, 276] on div at bounding box center [191, 278] width 355 height 55
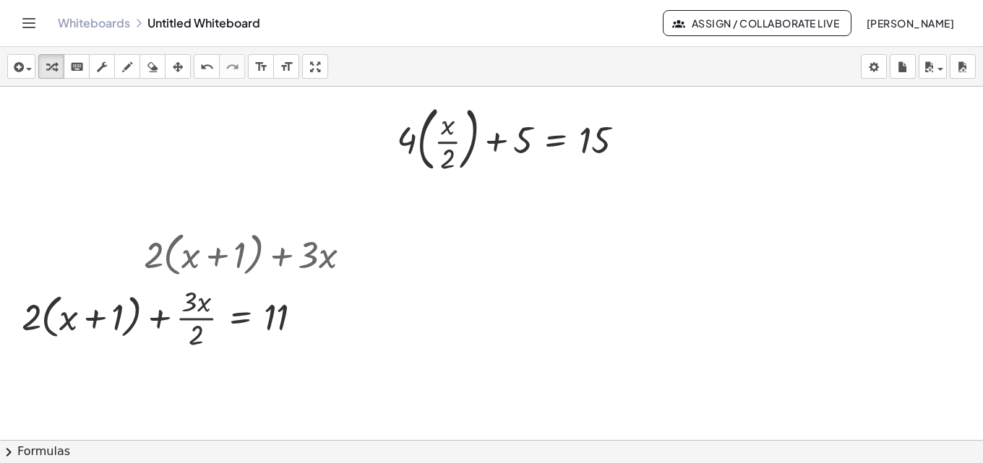
click at [455, 328] on div at bounding box center [491, 245] width 983 height 707
click at [179, 64] on icon "button" at bounding box center [178, 67] width 10 height 17
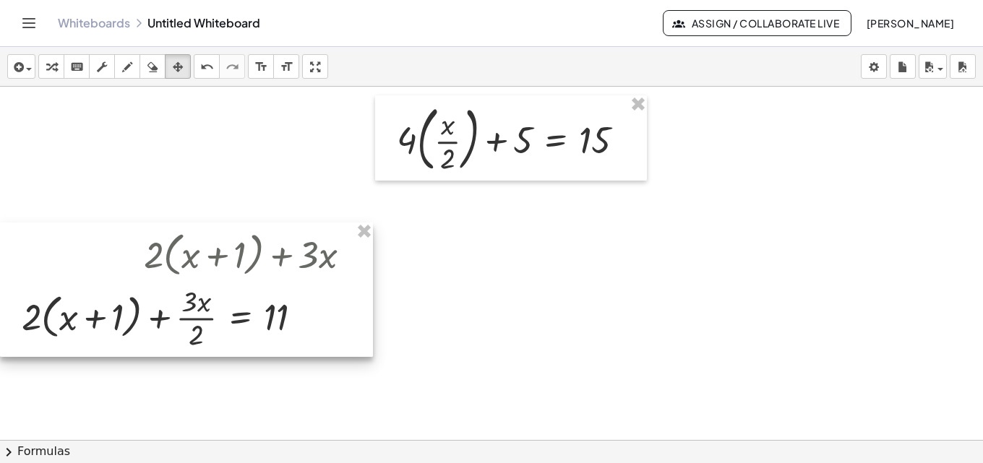
click at [291, 265] on div at bounding box center [186, 290] width 373 height 134
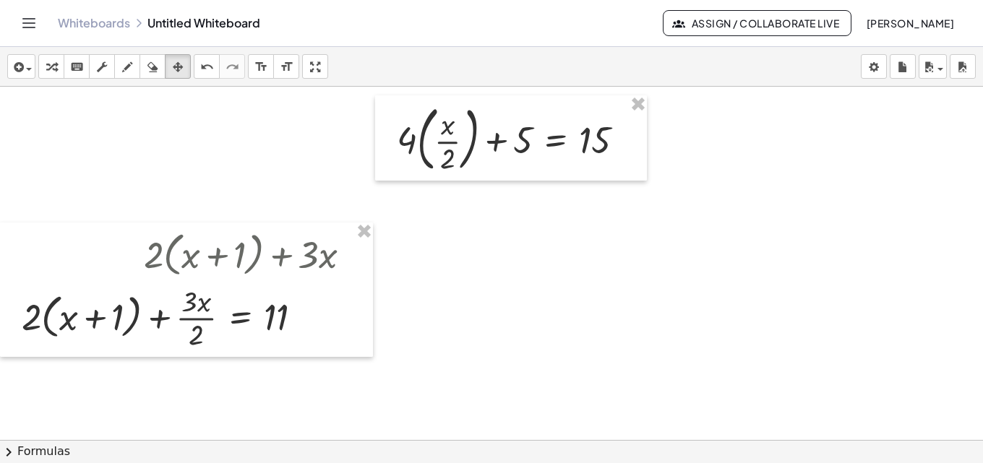
click at [393, 309] on div at bounding box center [491, 245] width 983 height 707
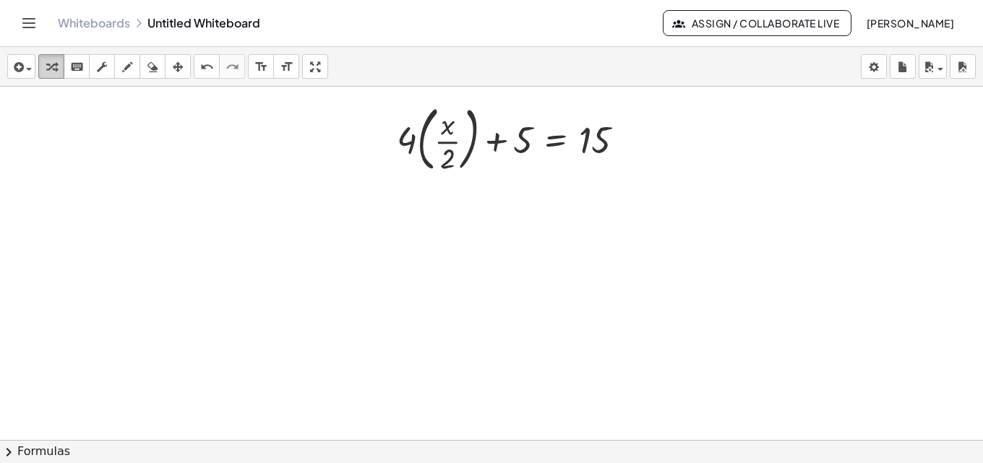
click at [43, 63] on div "button" at bounding box center [51, 66] width 19 height 17
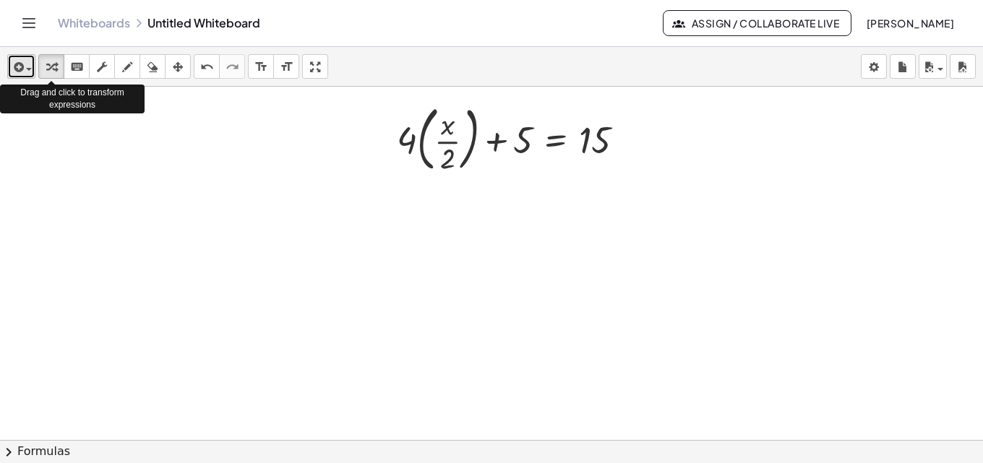
click at [30, 64] on div "button" at bounding box center [21, 66] width 21 height 17
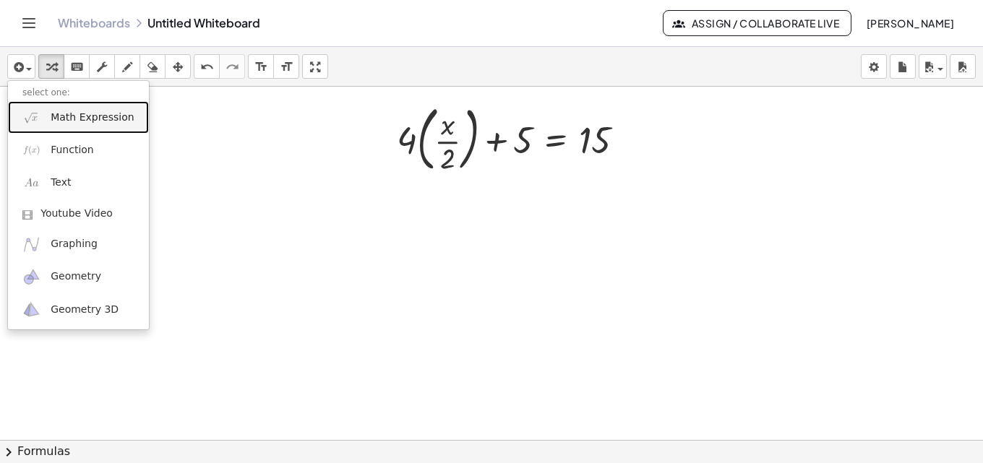
click at [77, 127] on link "Math Expression" at bounding box center [78, 117] width 141 height 33
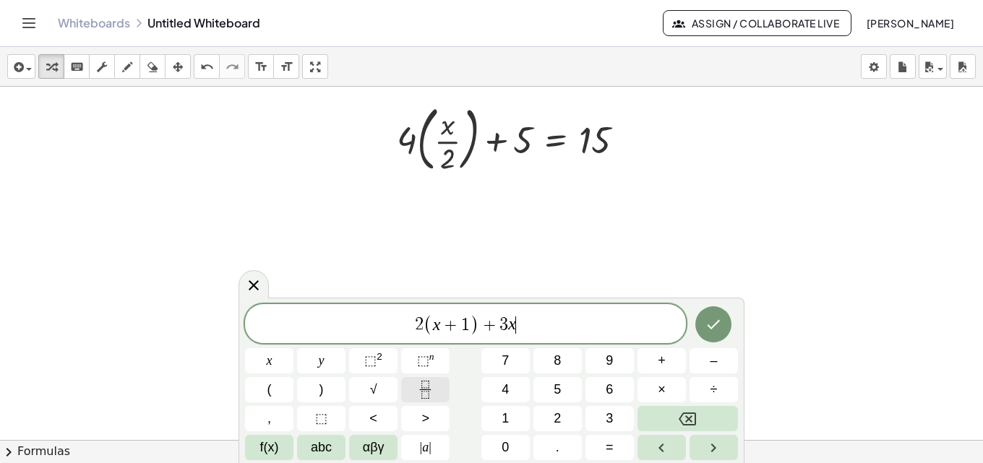
click at [420, 395] on icon "Fraction" at bounding box center [425, 390] width 18 height 18
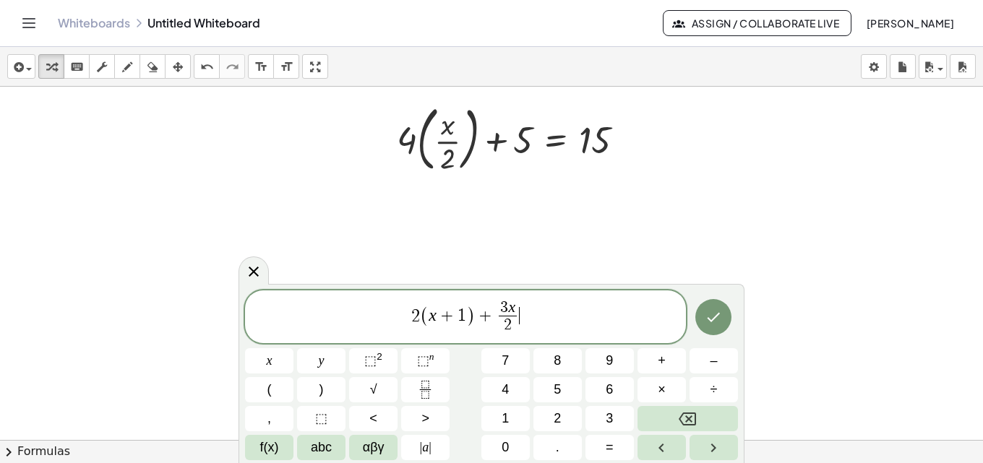
click at [525, 319] on span "2 ( x + 1 ) + 3 x 2 ​ ​" at bounding box center [465, 318] width 441 height 38
click at [617, 440] on button "=" at bounding box center [610, 447] width 48 height 25
click at [722, 316] on icon "Done" at bounding box center [713, 317] width 17 height 17
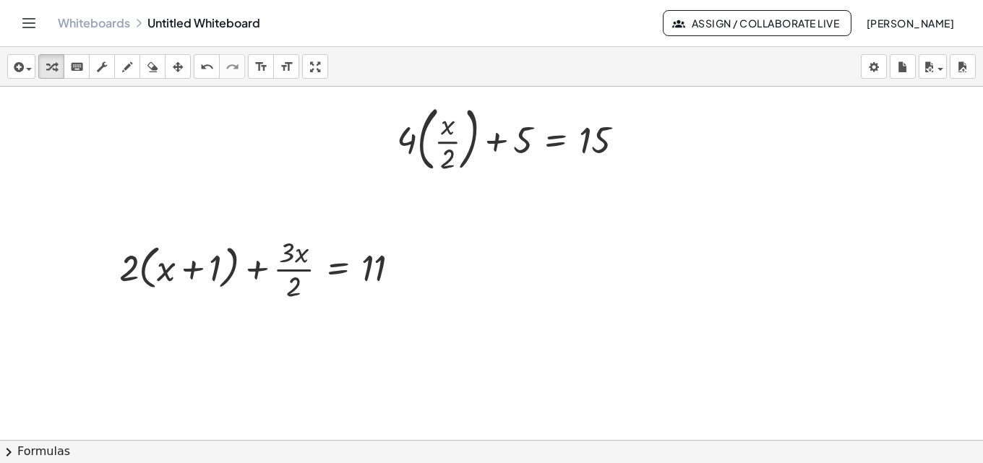
click at [681, 301] on div at bounding box center [491, 245] width 983 height 707
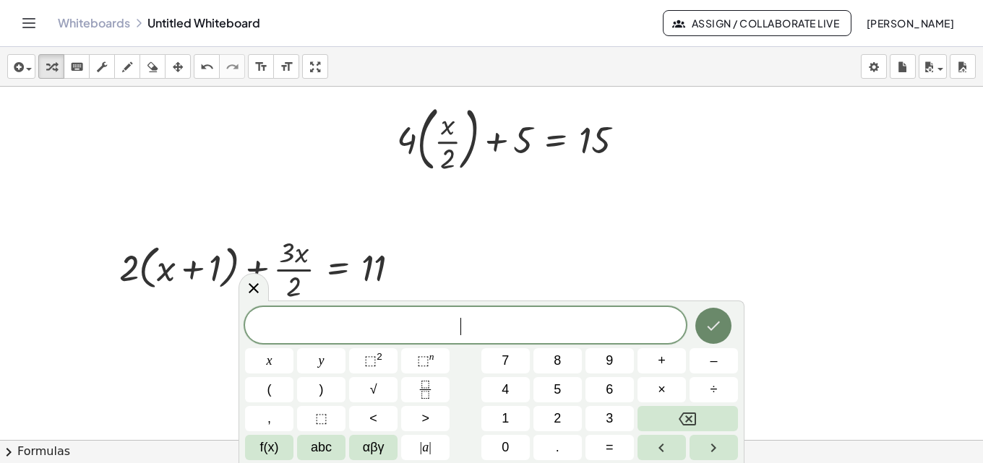
click at [704, 321] on button "Done" at bounding box center [714, 326] width 36 height 36
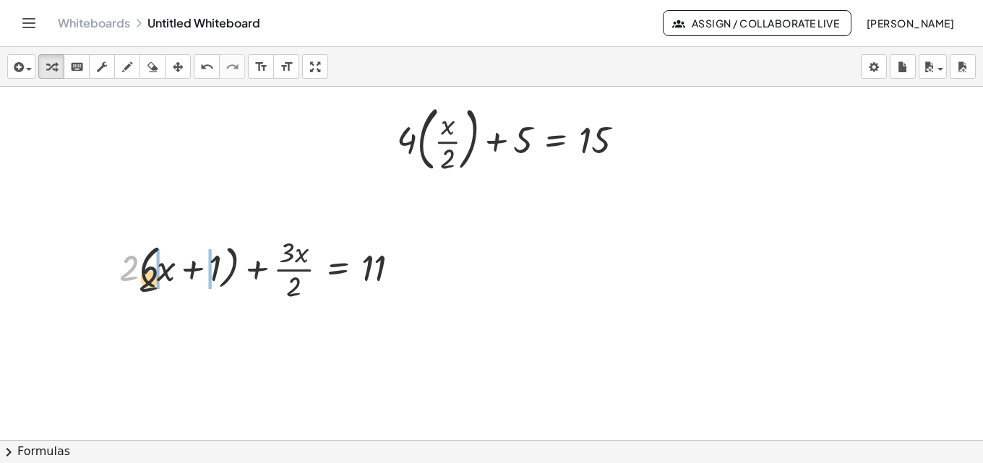
drag, startPoint x: 132, startPoint y: 266, endPoint x: 157, endPoint y: 279, distance: 27.8
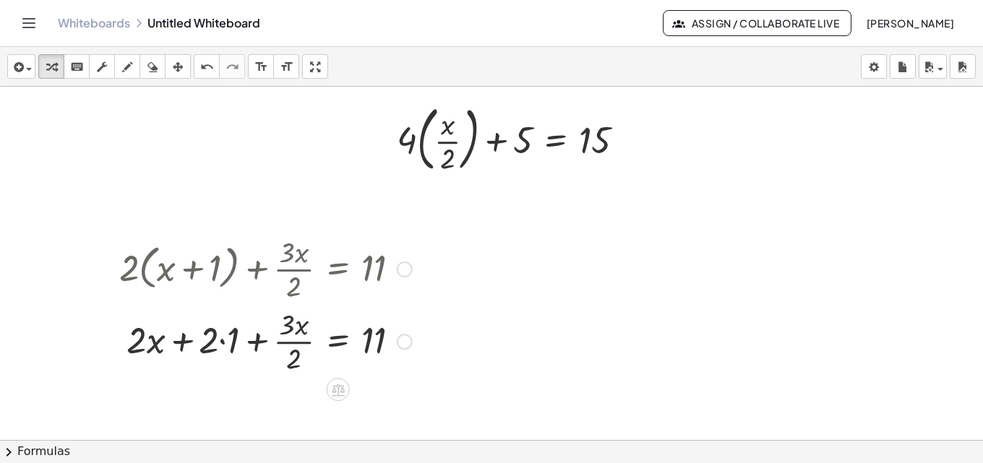
click at [215, 346] on div at bounding box center [265, 340] width 307 height 72
click at [223, 344] on div at bounding box center [265, 340] width 307 height 72
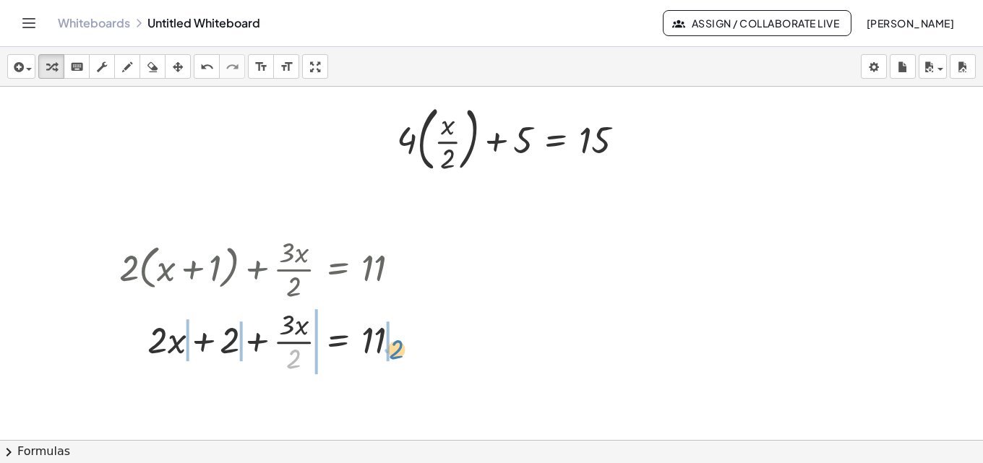
drag, startPoint x: 299, startPoint y: 366, endPoint x: 401, endPoint y: 356, distance: 103.1
click at [401, 356] on div at bounding box center [265, 340] width 307 height 72
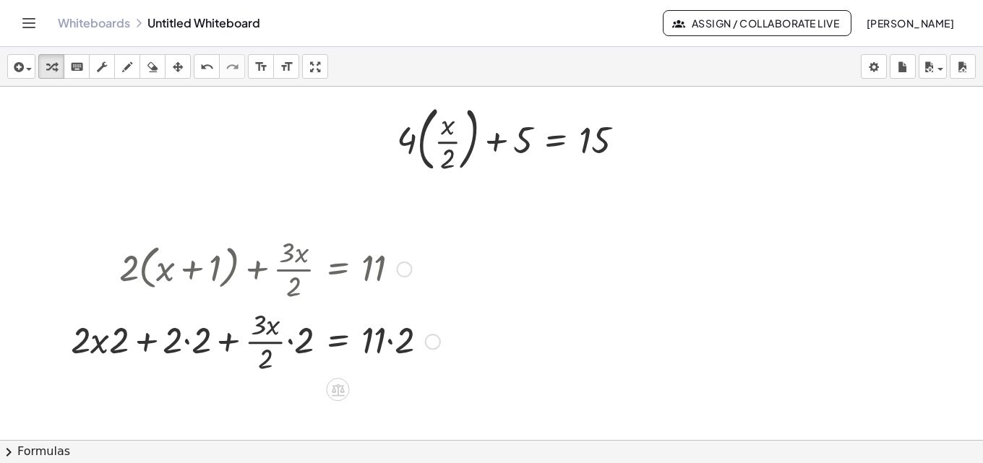
click at [393, 344] on div at bounding box center [256, 340] width 384 height 72
drag, startPoint x: 267, startPoint y: 363, endPoint x: 300, endPoint y: 372, distance: 34.4
click at [300, 372] on div at bounding box center [249, 340] width 370 height 72
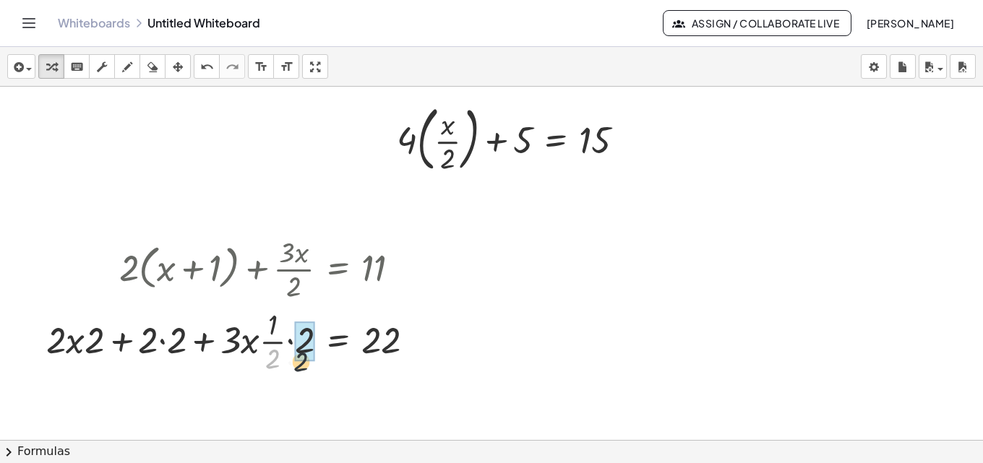
drag, startPoint x: 275, startPoint y: 366, endPoint x: 304, endPoint y: 369, distance: 29.8
click at [304, 369] on div at bounding box center [236, 340] width 395 height 72
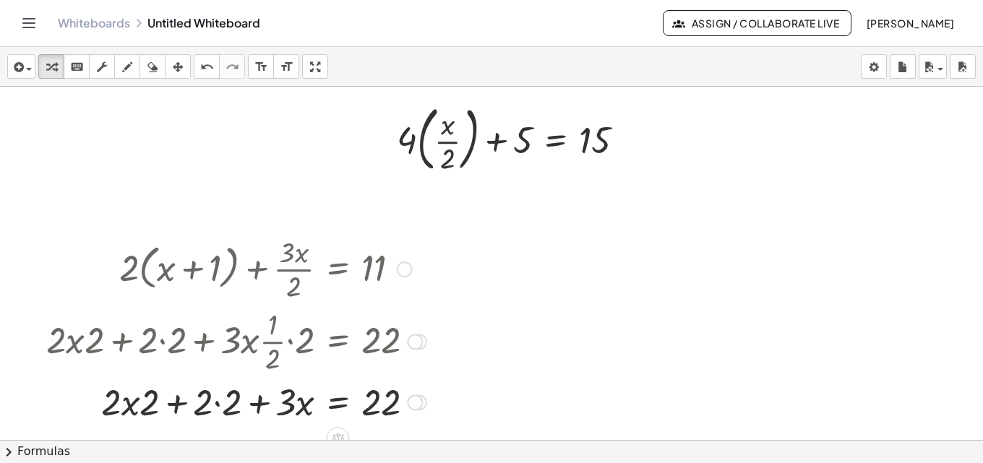
click at [218, 403] on div at bounding box center [236, 401] width 395 height 49
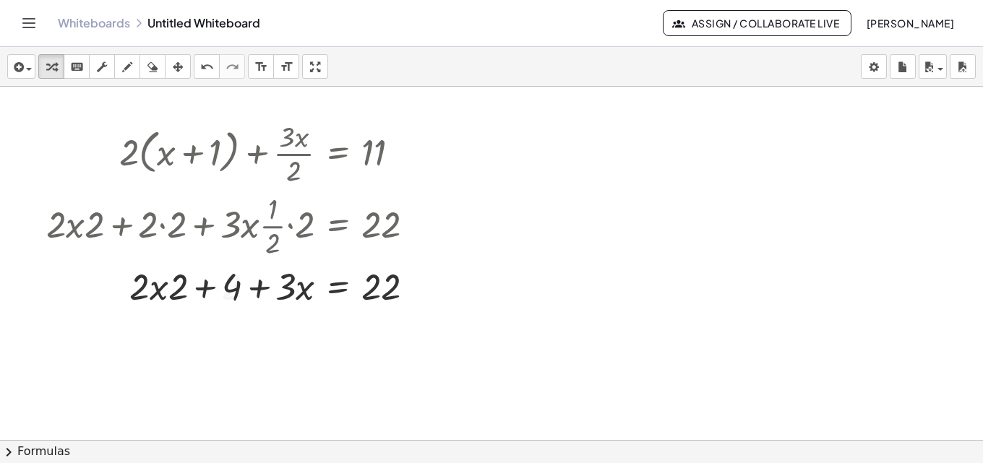
scroll to position [339, 0]
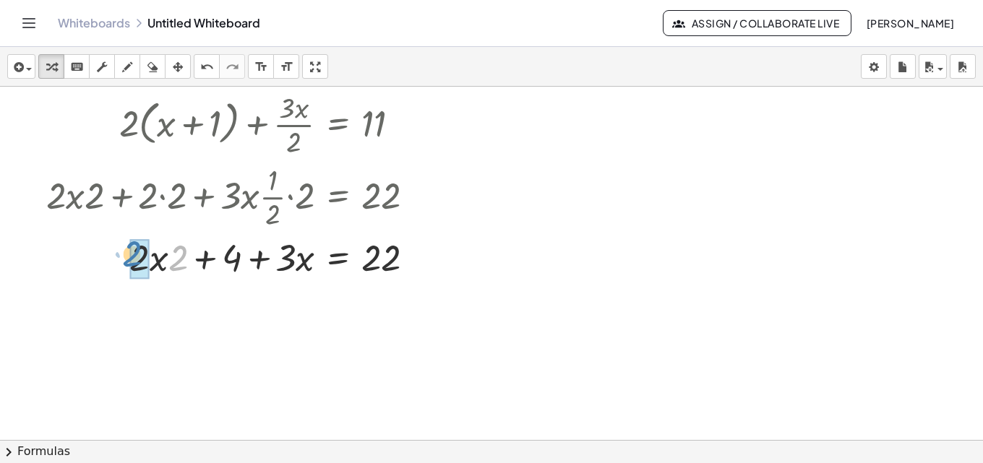
drag, startPoint x: 176, startPoint y: 265, endPoint x: 129, endPoint y: 261, distance: 46.5
drag, startPoint x: 298, startPoint y: 257, endPoint x: 142, endPoint y: 265, distance: 156.3
click at [142, 265] on div at bounding box center [236, 256] width 395 height 49
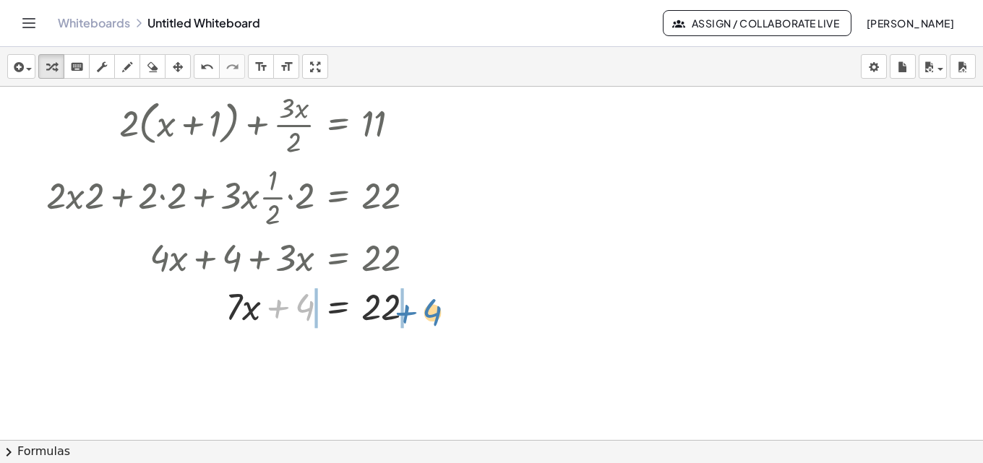
drag, startPoint x: 307, startPoint y: 313, endPoint x: 436, endPoint y: 317, distance: 128.8
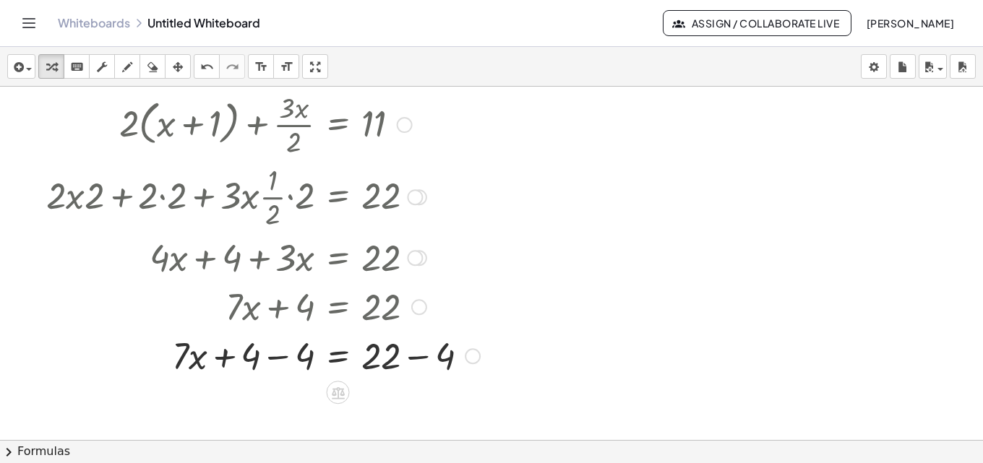
drag, startPoint x: 416, startPoint y: 322, endPoint x: 417, endPoint y: 331, distance: 8.8
click at [417, 325] on div at bounding box center [263, 305] width 448 height 49
click at [416, 361] on div at bounding box center [263, 354] width 448 height 49
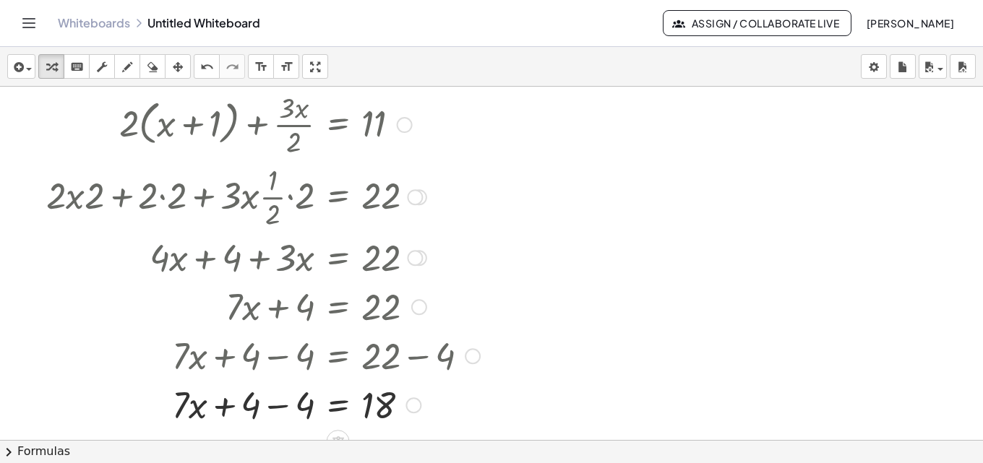
click at [270, 406] on div at bounding box center [263, 404] width 448 height 49
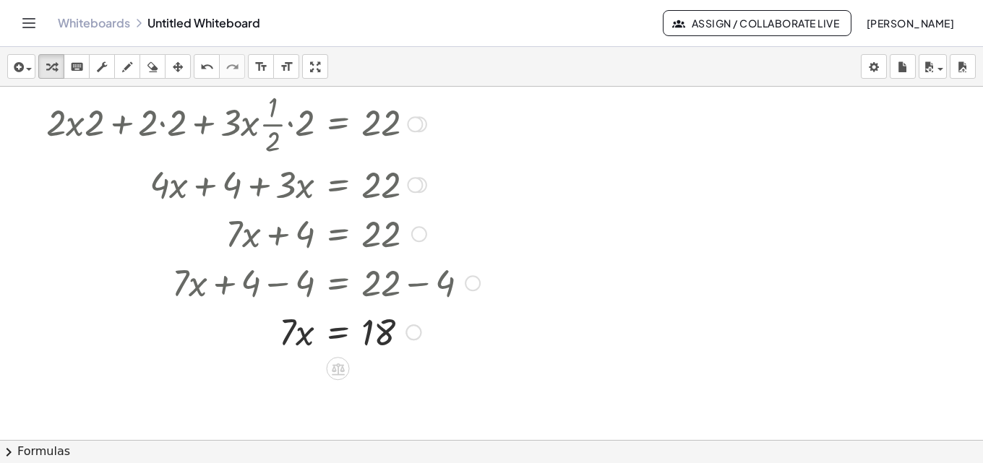
scroll to position [426, 0]
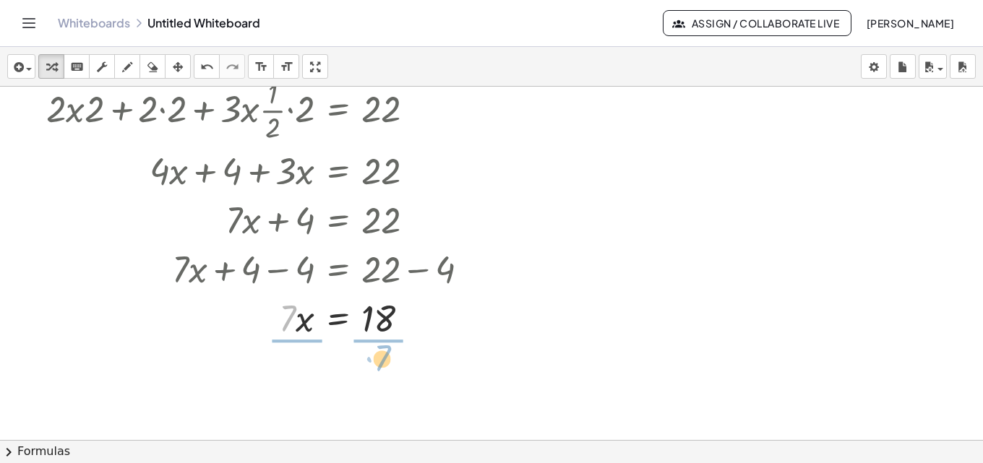
drag, startPoint x: 283, startPoint y: 314, endPoint x: 378, endPoint y: 354, distance: 102.7
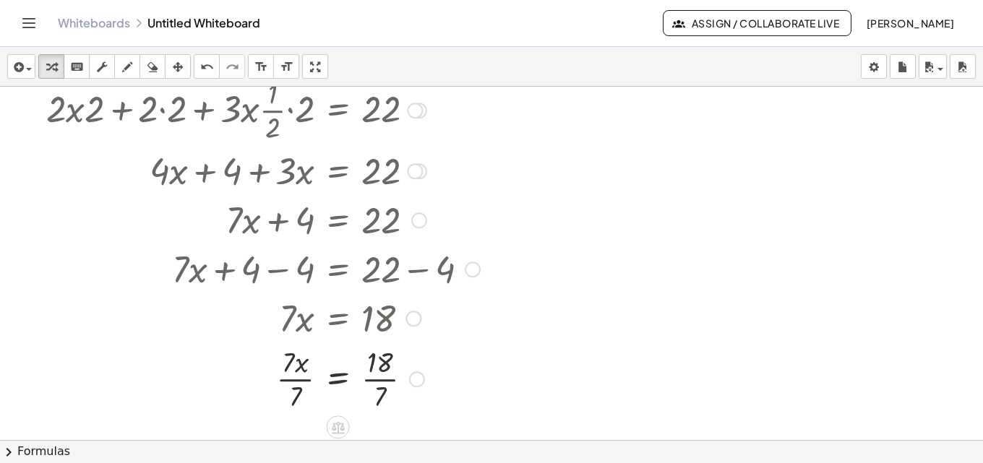
click at [388, 378] on div at bounding box center [263, 378] width 448 height 72
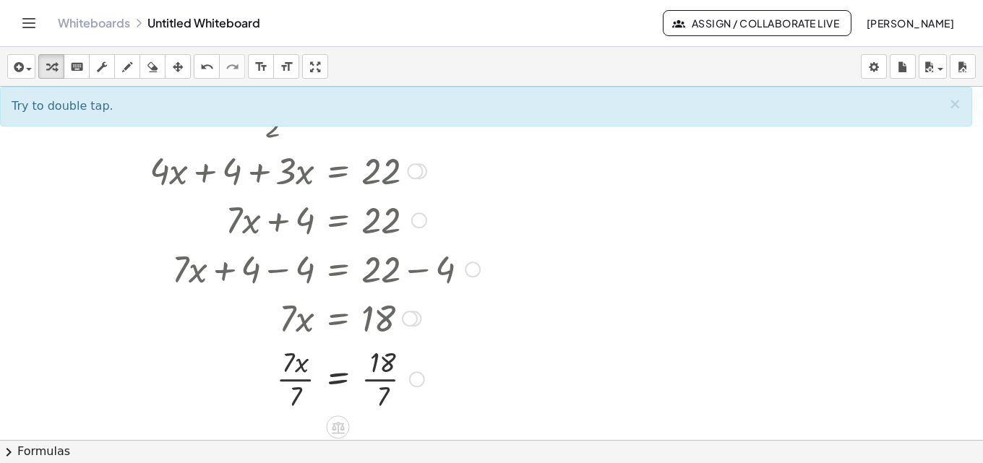
click at [288, 381] on div at bounding box center [263, 378] width 448 height 72
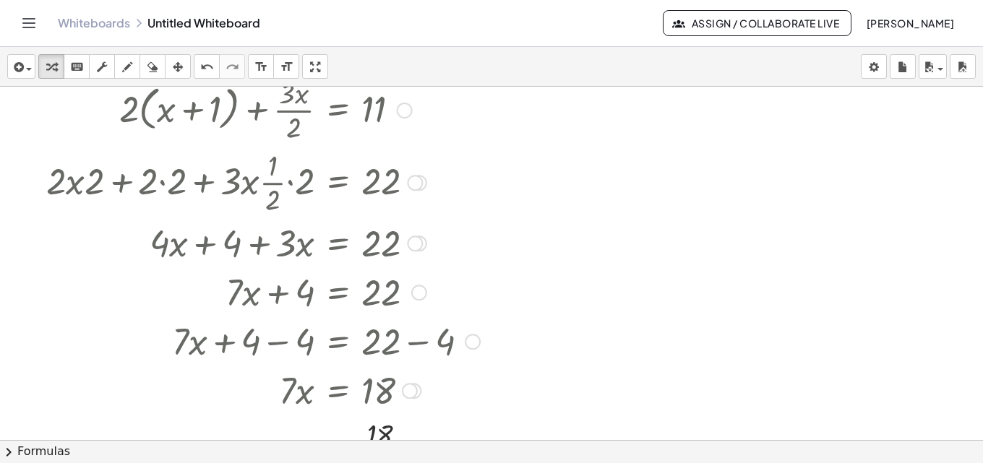
scroll to position [209, 0]
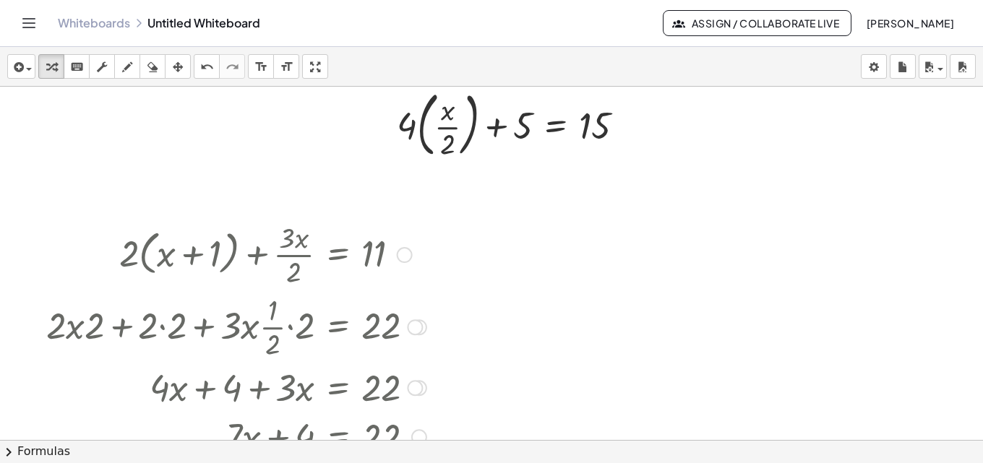
click at [403, 259] on div at bounding box center [405, 255] width 16 height 16
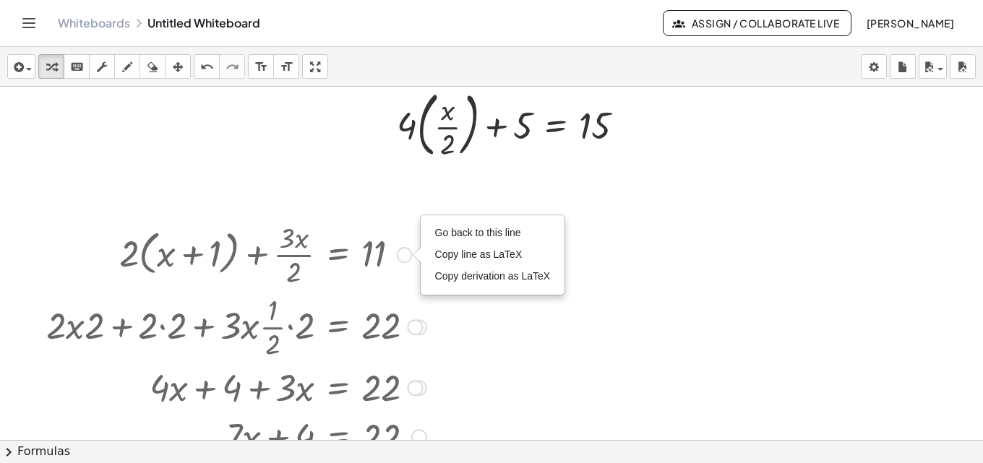
click at [404, 257] on div "Go back to this line Copy line as LaTeX Copy derivation as LaTeX" at bounding box center [405, 255] width 16 height 16
click at [421, 330] on div at bounding box center [415, 328] width 16 height 16
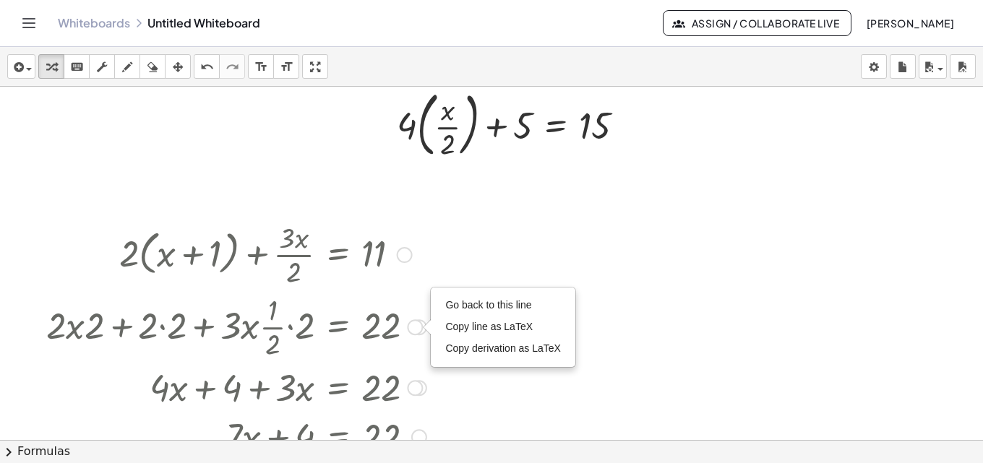
click at [421, 330] on div "Go back to this line Copy line as LaTeX Copy derivation as LaTeX" at bounding box center [415, 328] width 16 height 16
click at [448, 309] on span "Go back to this line" at bounding box center [488, 305] width 86 height 12
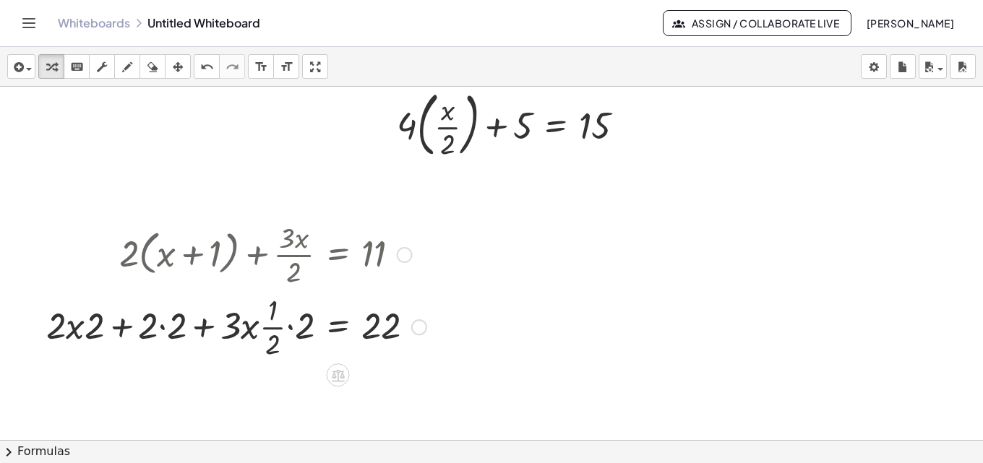
click at [410, 257] on div "Go back to this line Copy line as LaTeX Copy derivation as LaTeX" at bounding box center [405, 255] width 16 height 16
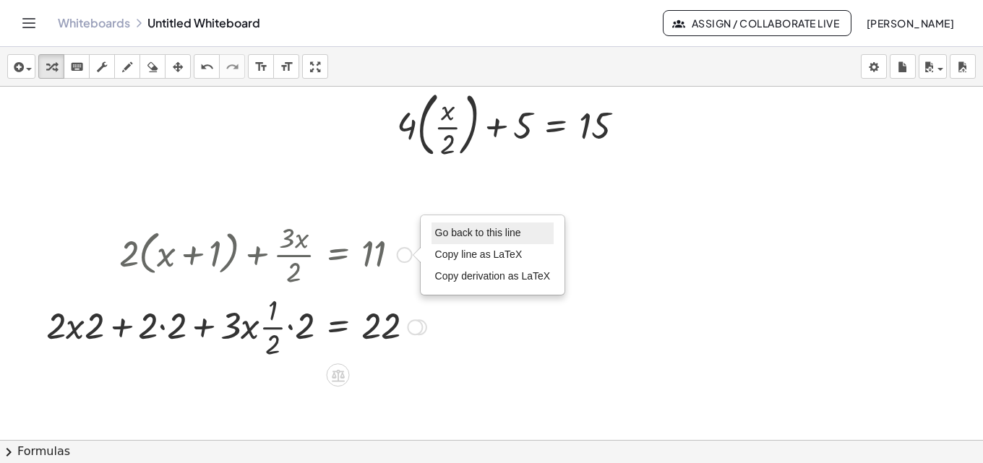
click at [446, 239] on span "Go back to this line" at bounding box center [478, 233] width 86 height 12
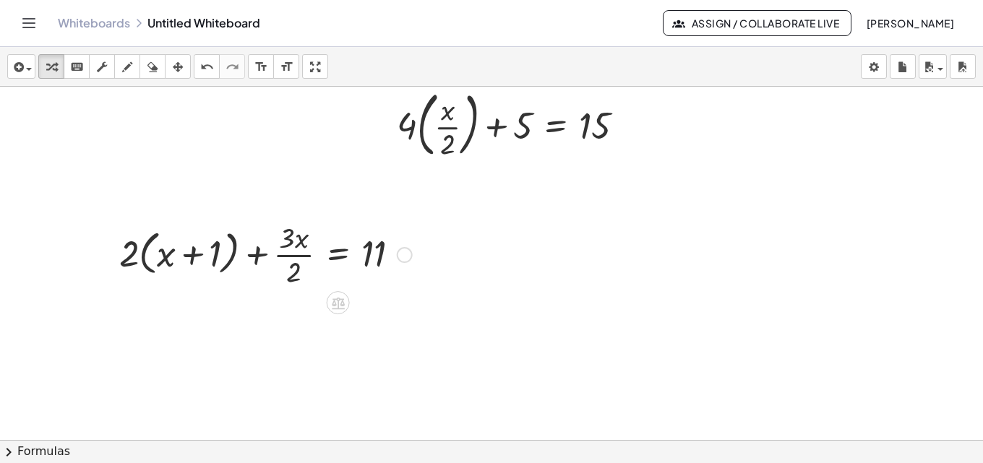
click at [401, 257] on div "Go back to this line Copy line as LaTeX Copy derivation as LaTeX" at bounding box center [405, 255] width 16 height 16
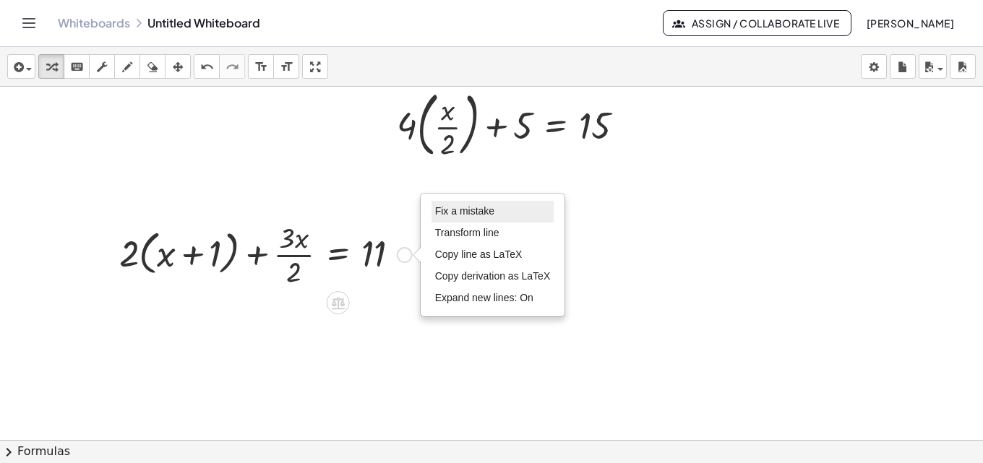
click at [444, 216] on span "Fix a mistake" at bounding box center [464, 211] width 59 height 12
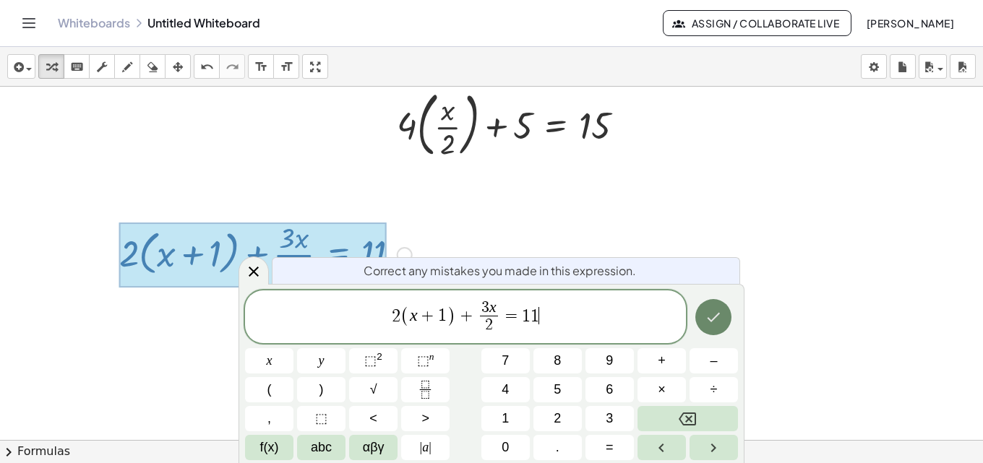
click at [717, 321] on icon "Done" at bounding box center [713, 317] width 17 height 17
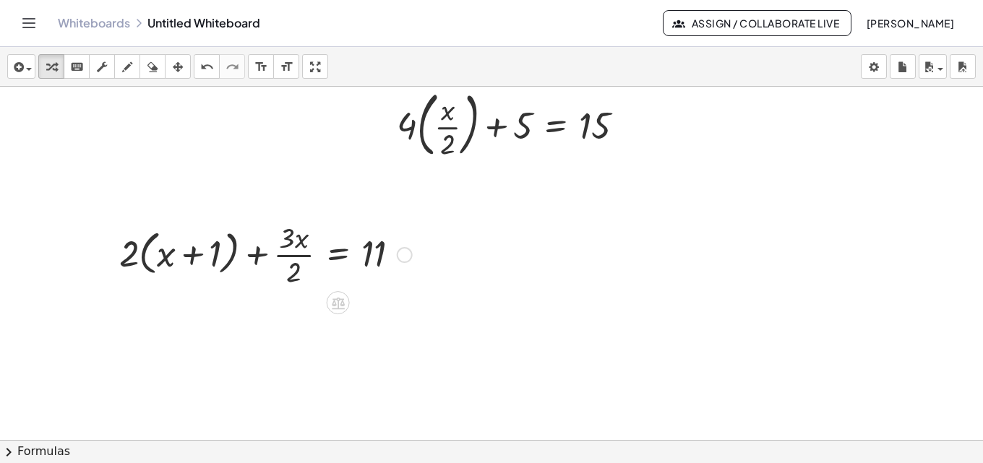
click at [400, 256] on div "Fix a mistake Transform line Copy line as LaTeX Copy derivation as LaTeX Expand…" at bounding box center [405, 255] width 16 height 16
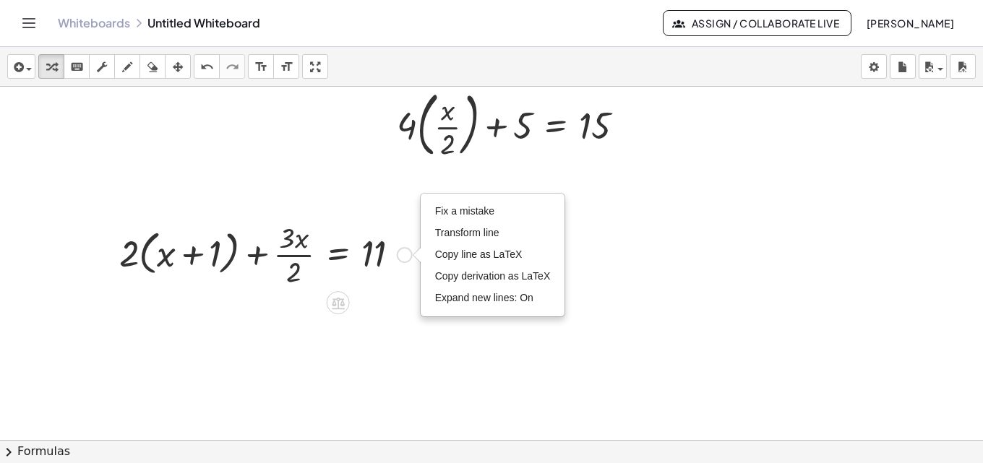
click at [440, 312] on div "Fix a mistake Transform line Copy line as LaTeX Copy derivation as LaTeX Expand…" at bounding box center [492, 254] width 143 height 121
click at [445, 307] on li "Expand new lines: On" at bounding box center [493, 299] width 123 height 22
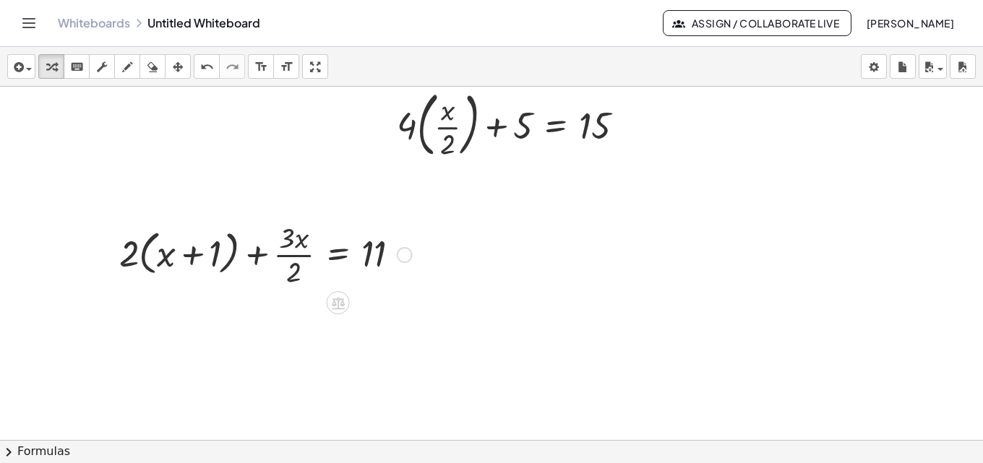
click at [409, 257] on div "Fix a mistake Transform line Copy line as LaTeX Copy derivation as LaTeX Expand…" at bounding box center [405, 255] width 16 height 16
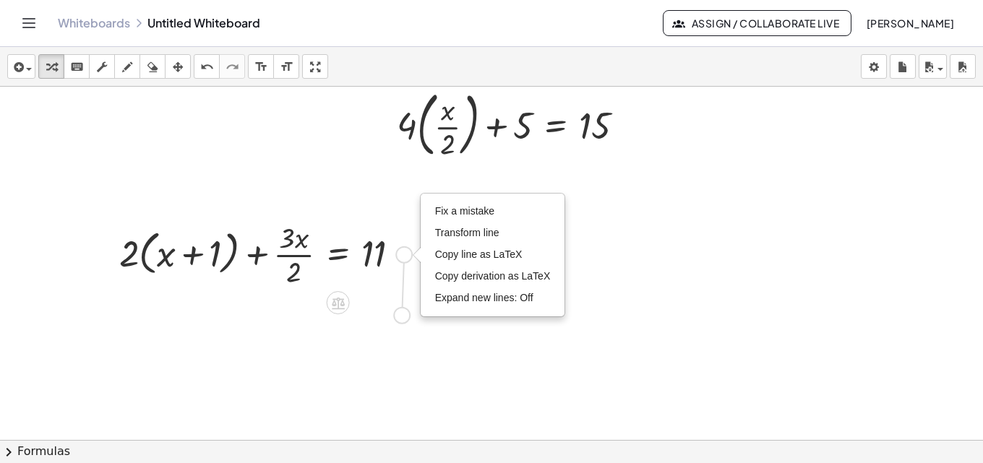
drag, startPoint x: 409, startPoint y: 257, endPoint x: 407, endPoint y: 324, distance: 66.5
click at [407, 324] on div "+ · 5 · x + 3 = + · 2 · x + 15 Fix a mistake Transform line Copy line as LaTeX …" at bounding box center [491, 258] width 983 height 761
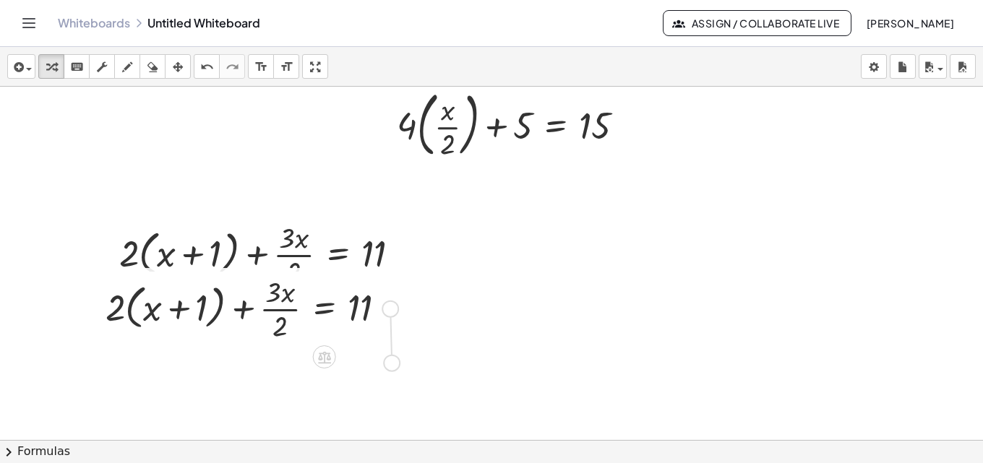
drag, startPoint x: 390, startPoint y: 307, endPoint x: 391, endPoint y: 369, distance: 61.5
click at [391, 369] on div "+ · 5 · x + 3 = + · 2 · x + 15 Fix a mistake Transform line Copy line as LaTeX …" at bounding box center [491, 258] width 983 height 761
click at [197, 69] on div "undo" at bounding box center [206, 66] width 19 height 17
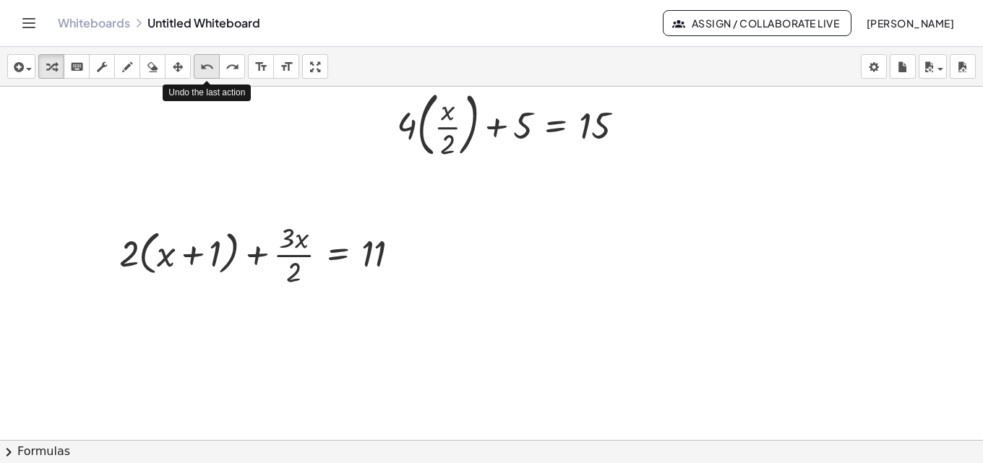
click at [197, 69] on div "undo" at bounding box center [206, 66] width 19 height 17
click at [401, 255] on div "Fix a mistake Transform line Copy line as LaTeX Copy derivation as LaTeX Expand…" at bounding box center [405, 255] width 16 height 16
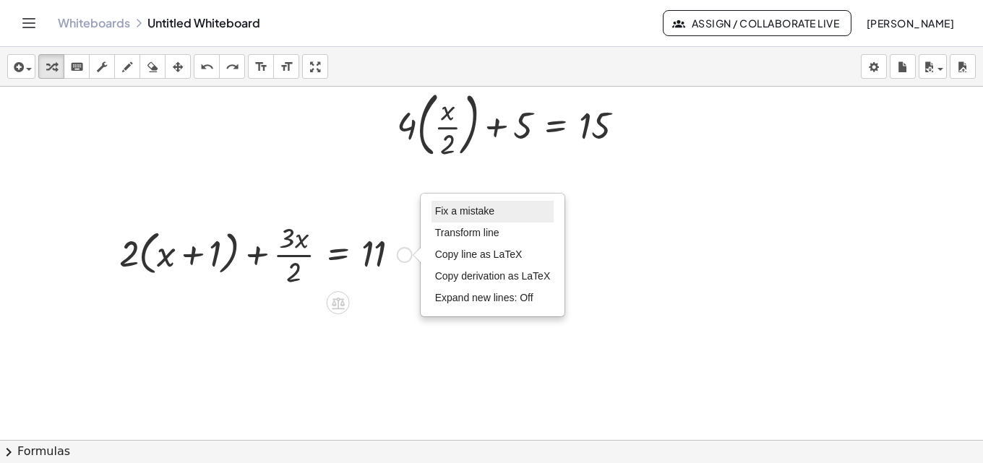
click at [450, 217] on span "Fix a mistake" at bounding box center [464, 211] width 59 height 12
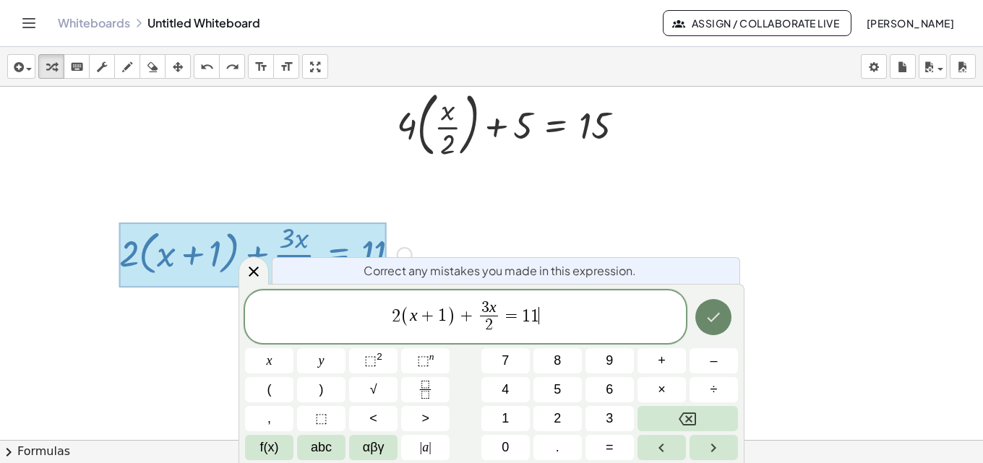
click at [720, 324] on icon "Done" at bounding box center [713, 317] width 17 height 17
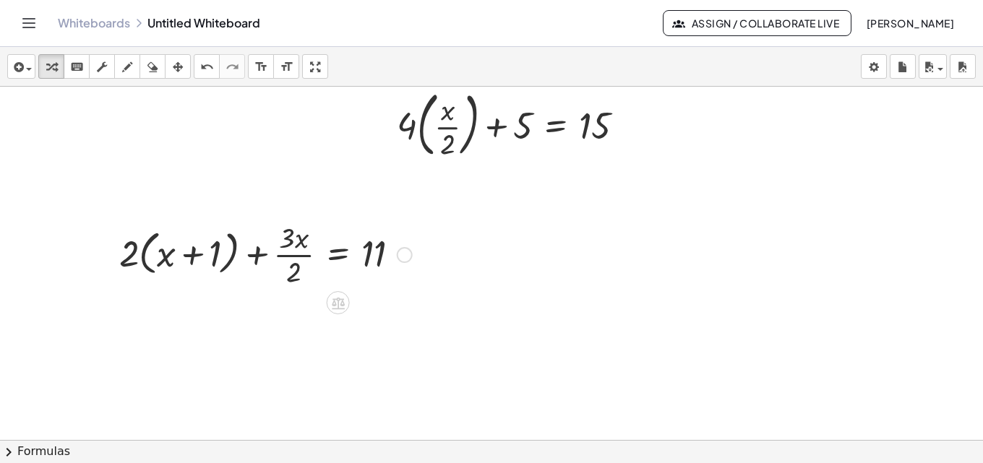
click at [399, 254] on div "Fix a mistake Transform line Copy line as LaTeX Copy derivation as LaTeX Expand…" at bounding box center [405, 255] width 16 height 16
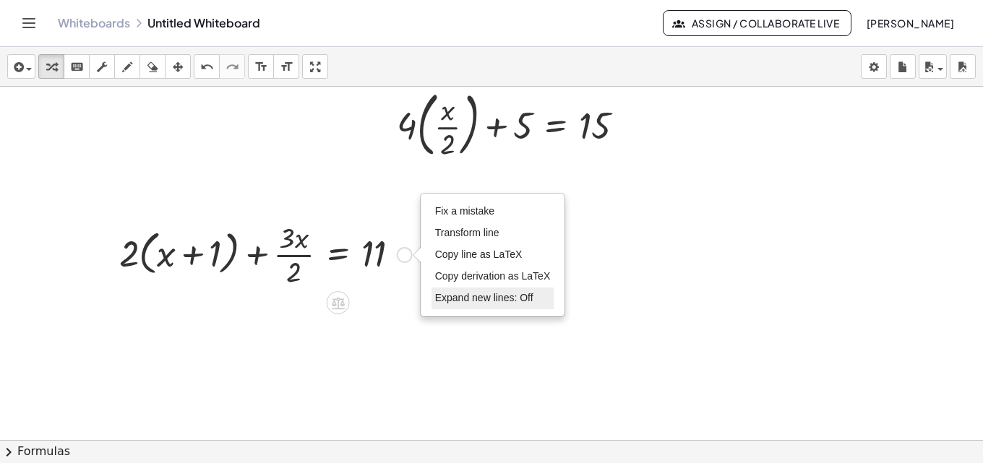
click at [449, 297] on span "Expand new lines: Off" at bounding box center [484, 298] width 98 height 12
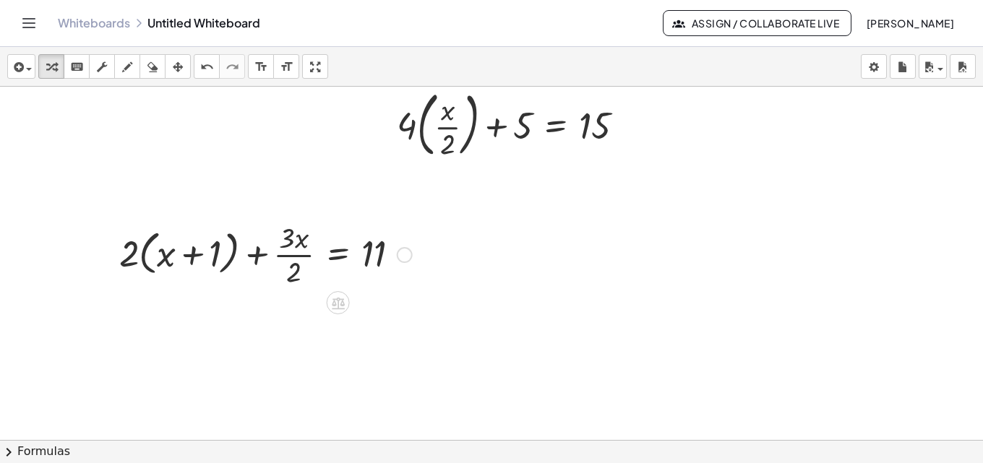
click at [337, 300] on icon at bounding box center [338, 303] width 13 height 12
click at [361, 304] on div "÷" at bounding box center [367, 302] width 23 height 23
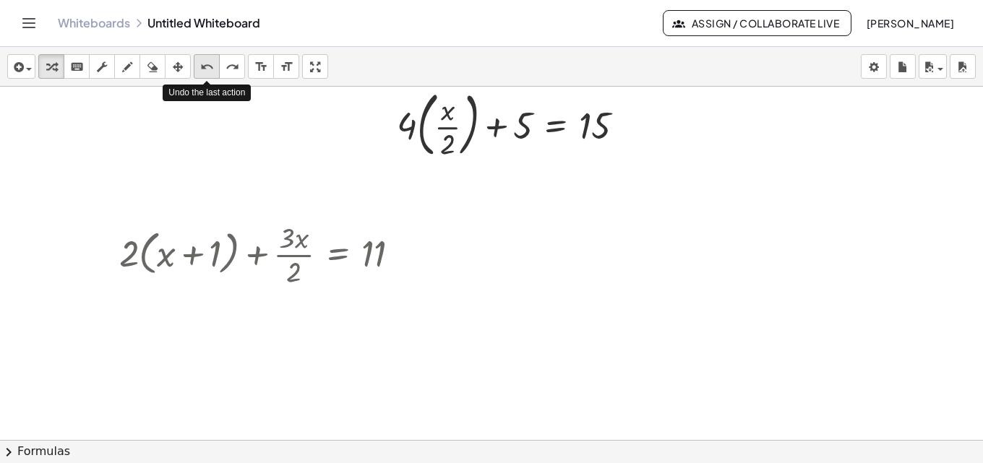
click at [203, 70] on icon "undo" at bounding box center [207, 67] width 14 height 17
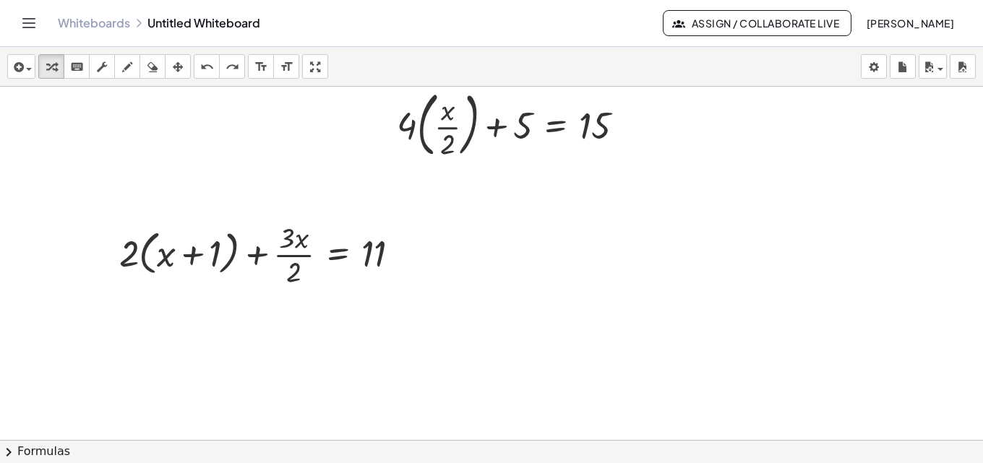
click at [323, 302] on div at bounding box center [491, 258] width 983 height 761
click at [332, 302] on icon at bounding box center [337, 303] width 15 height 15
click at [308, 302] on span "−" at bounding box center [309, 303] width 9 height 21
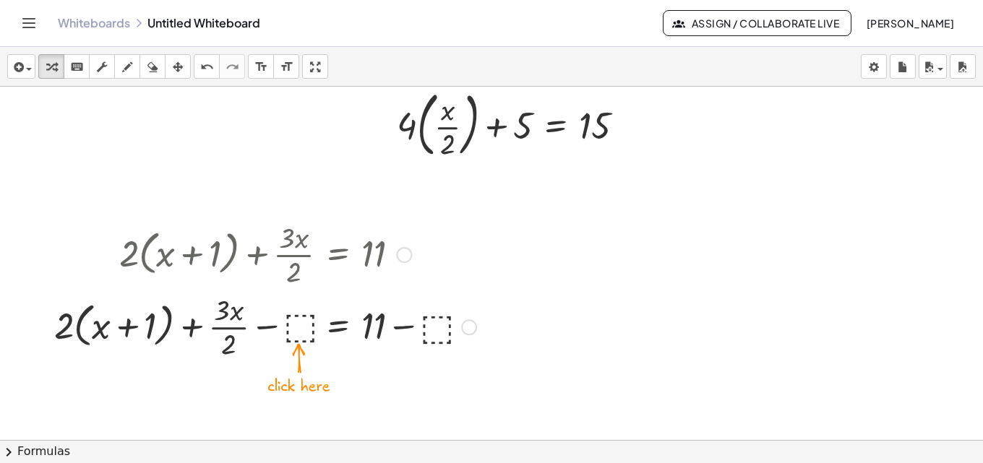
click at [303, 325] on div at bounding box center [265, 326] width 437 height 72
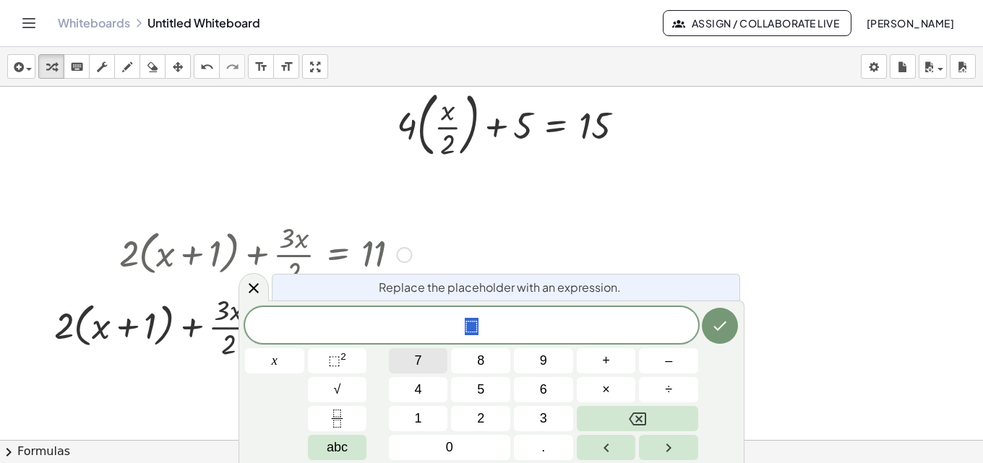
click at [423, 364] on button "7" at bounding box center [418, 360] width 59 height 25
click at [716, 322] on icon "Done" at bounding box center [719, 325] width 17 height 17
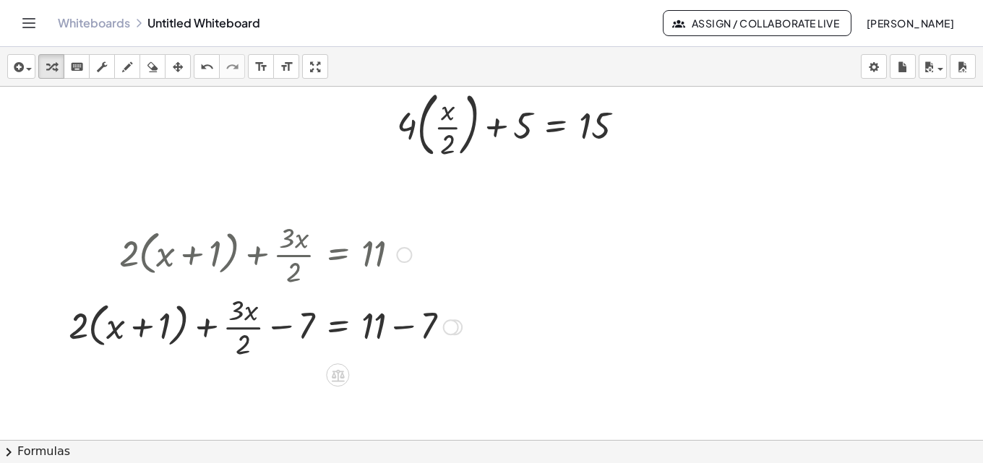
click at [333, 377] on icon at bounding box center [338, 375] width 13 height 12
click at [406, 371] on div at bounding box center [395, 375] width 23 height 23
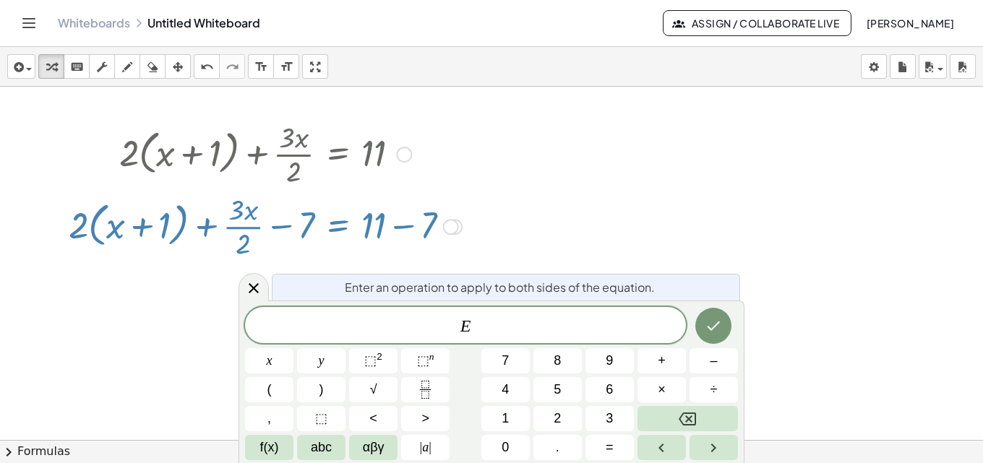
scroll to position [310, 0]
click at [720, 335] on button "Done" at bounding box center [714, 326] width 36 height 36
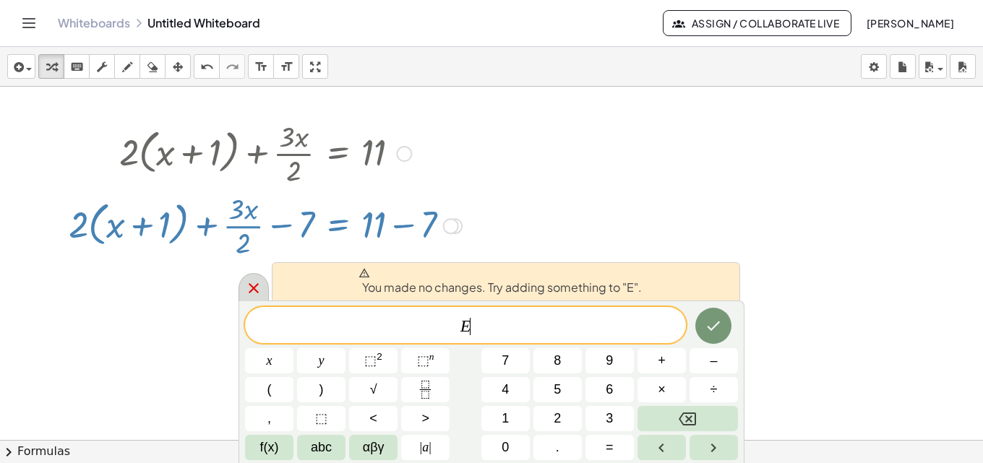
click at [254, 297] on div at bounding box center [254, 287] width 30 height 28
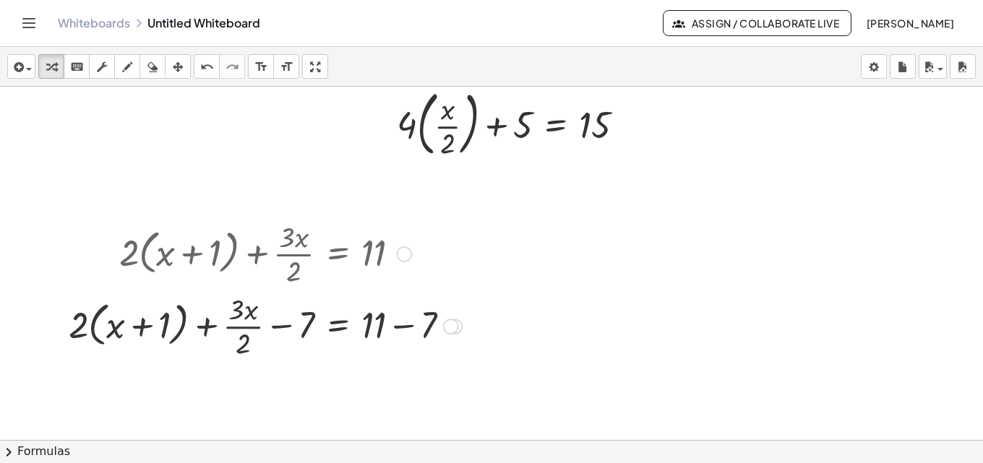
scroll to position [209, 0]
click at [210, 72] on icon "undo" at bounding box center [207, 67] width 14 height 17
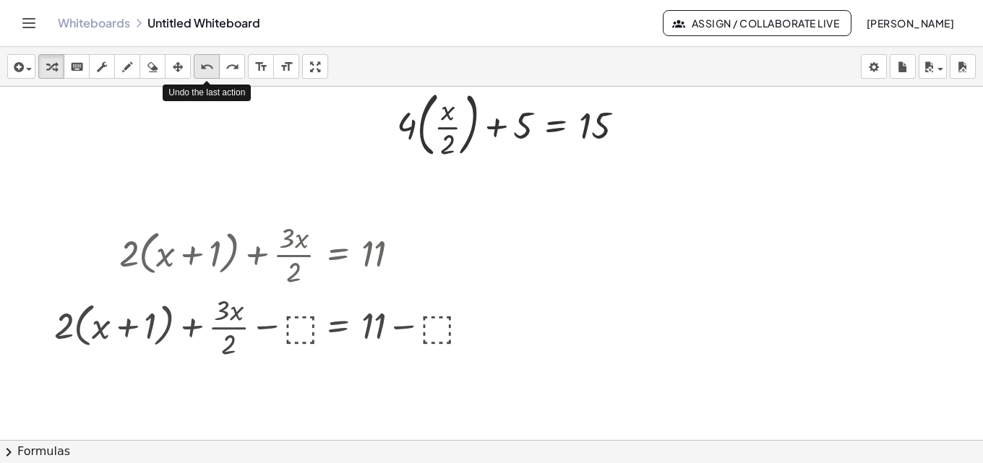
click at [210, 72] on icon "undo" at bounding box center [207, 67] width 14 height 17
